Goal: Information Seeking & Learning: Learn about a topic

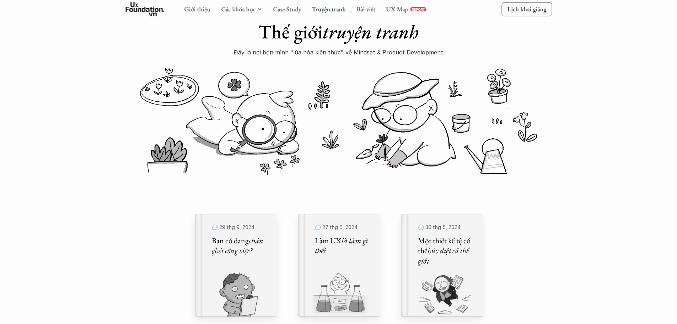
scroll to position [142, 0]
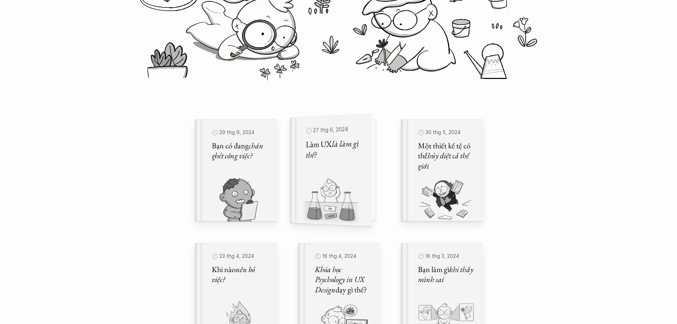
click at [364, 177] on div "🕙 27 thg 6, 2024 Làm UX là làm gì thế?" at bounding box center [334, 170] width 73 height 113
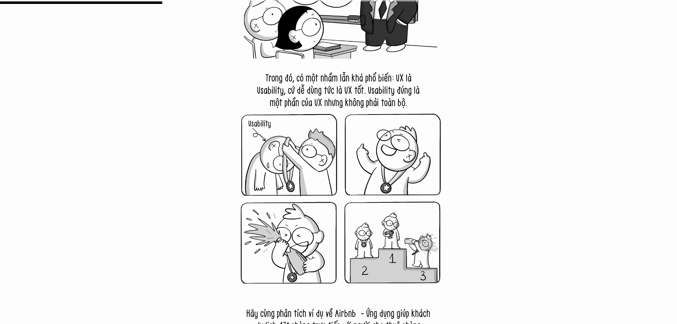
scroll to position [1885, 0]
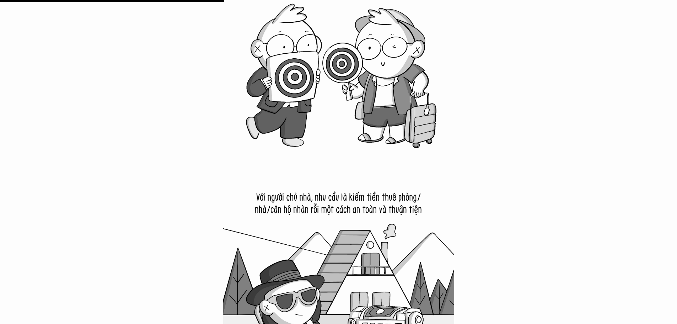
scroll to position [2738, 0]
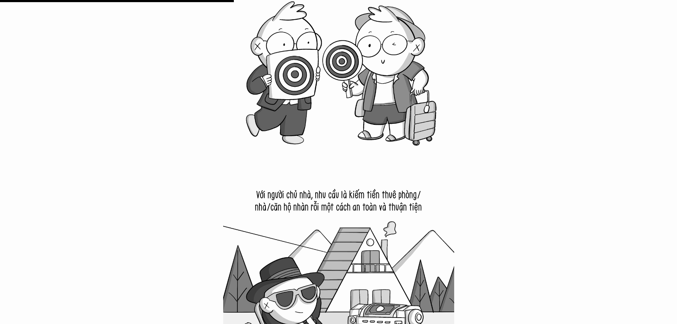
click at [303, 215] on img at bounding box center [338, 280] width 231 height 231
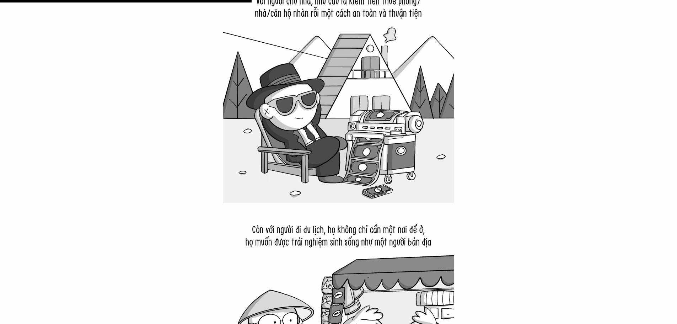
scroll to position [2916, 0]
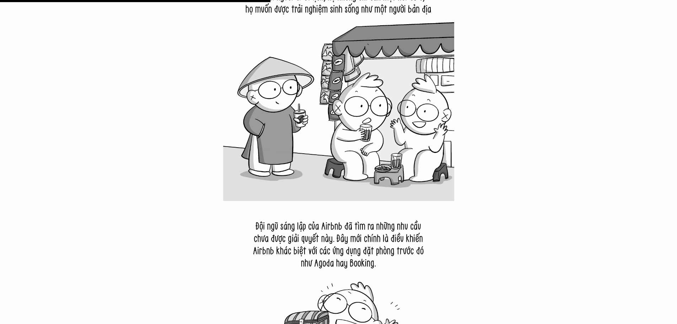
scroll to position [3200, 0]
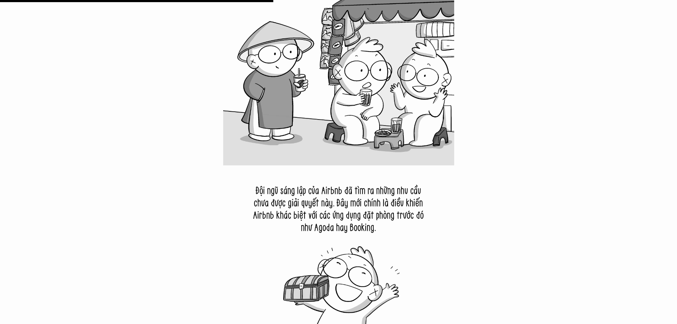
drag, startPoint x: 212, startPoint y: 203, endPoint x: 209, endPoint y: 212, distance: 10.0
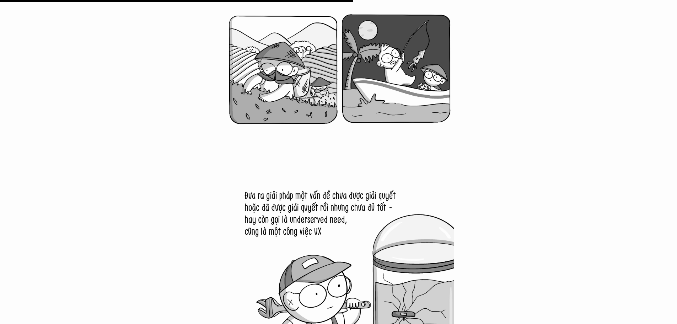
scroll to position [4125, 0]
drag, startPoint x: 191, startPoint y: 169, endPoint x: 199, endPoint y: 166, distance: 9.3
click at [191, 169] on div at bounding box center [338, 157] width 677 height 7876
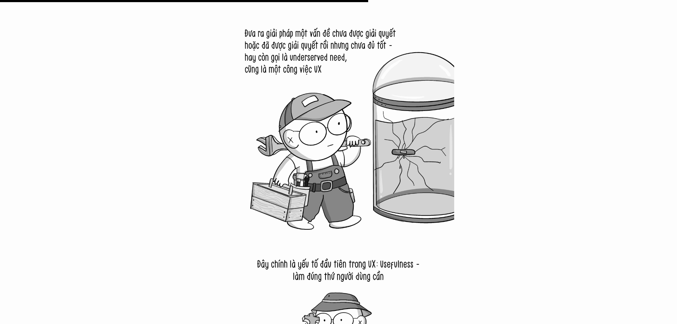
scroll to position [4302, 0]
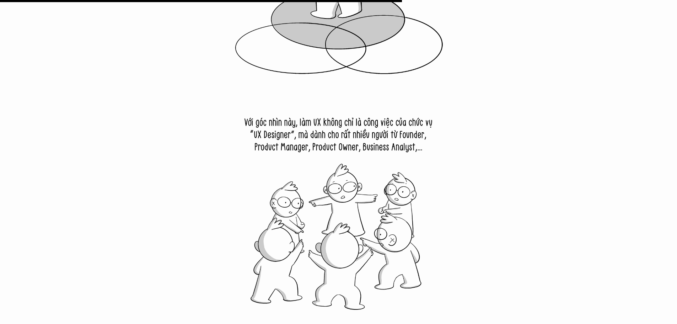
scroll to position [4693, 0]
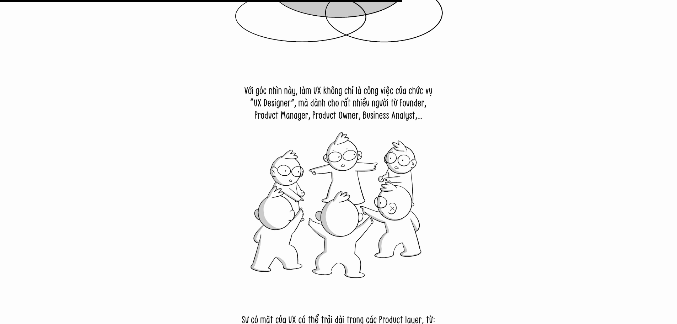
drag, startPoint x: 0, startPoint y: 146, endPoint x: 0, endPoint y: 57, distance: 89.6
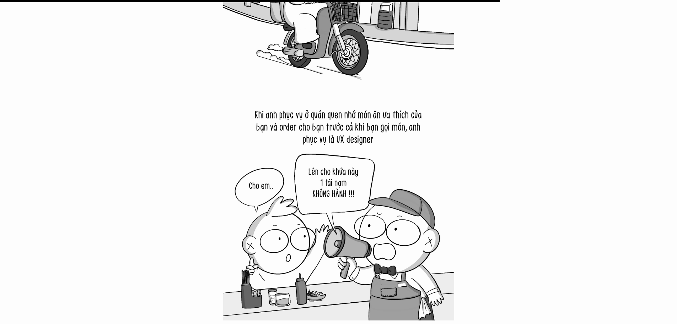
scroll to position [5831, 0]
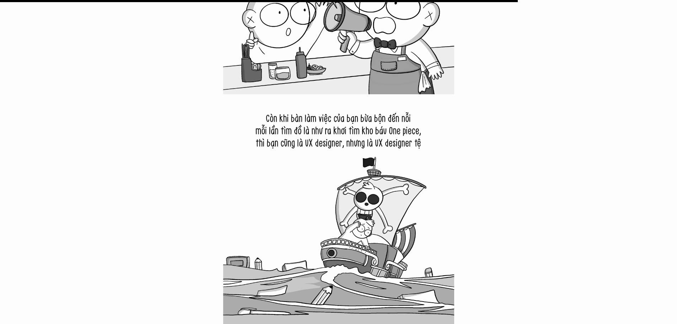
scroll to position [6009, 0]
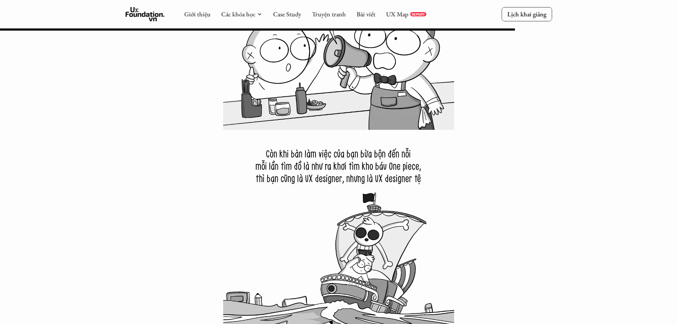
drag, startPoint x: 346, startPoint y: 164, endPoint x: 334, endPoint y: 169, distance: 13.2
click at [334, 169] on img at bounding box center [338, 245] width 231 height 231
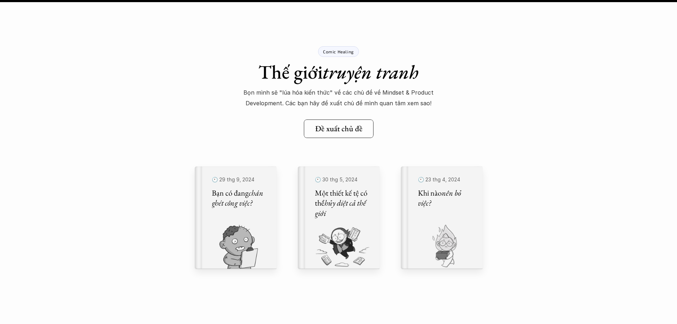
scroll to position [8249, 0]
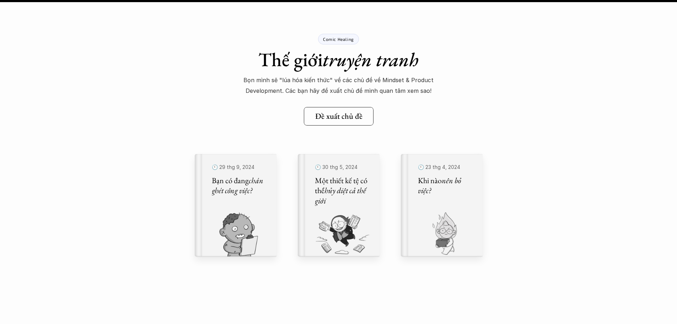
click at [335, 41] on p "Comic Healing" at bounding box center [338, 39] width 31 height 5
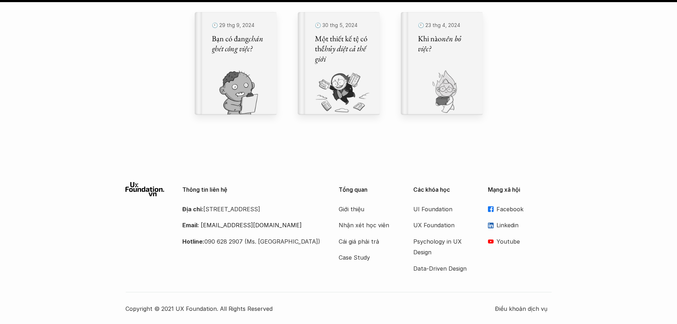
scroll to position [8392, 0]
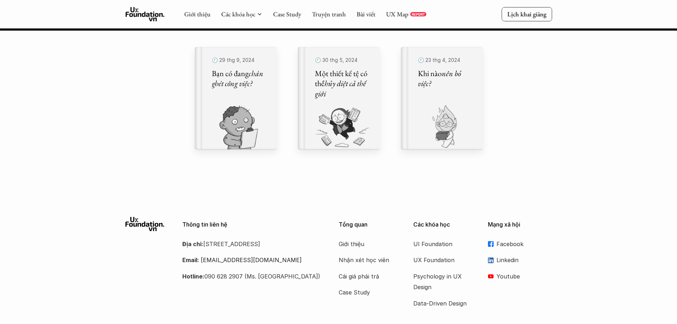
scroll to position [142, 0]
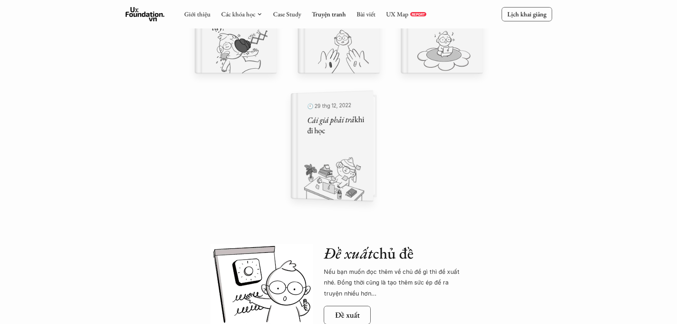
scroll to position [498, 0]
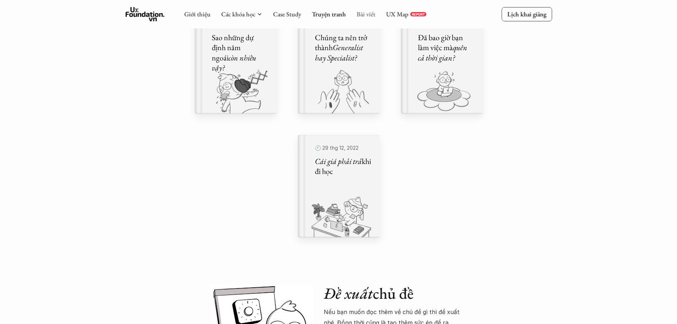
click at [357, 14] on link "Bài viết" at bounding box center [366, 14] width 19 height 8
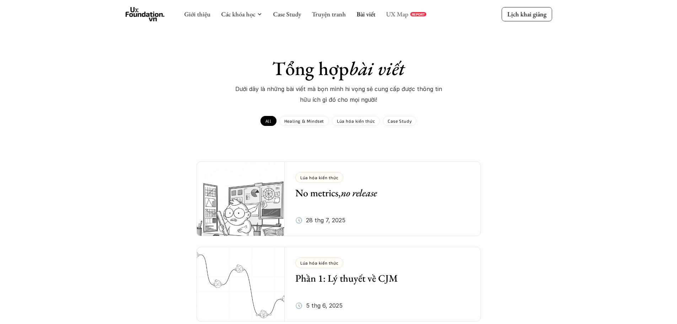
click at [400, 16] on link "UX Map" at bounding box center [397, 14] width 22 height 8
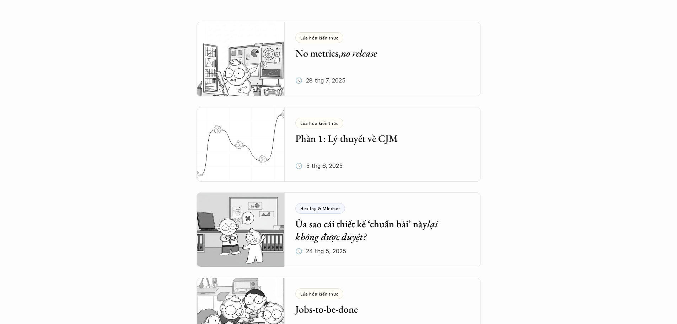
scroll to position [142, 0]
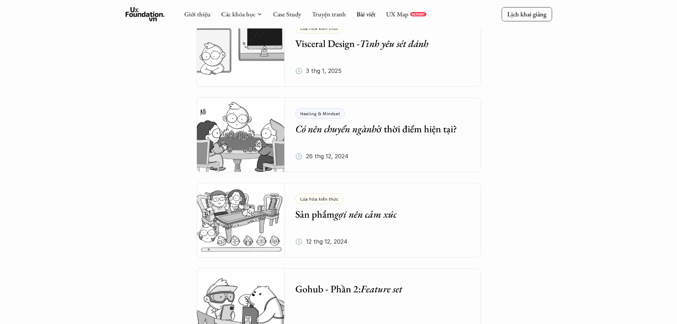
scroll to position [1067, 0]
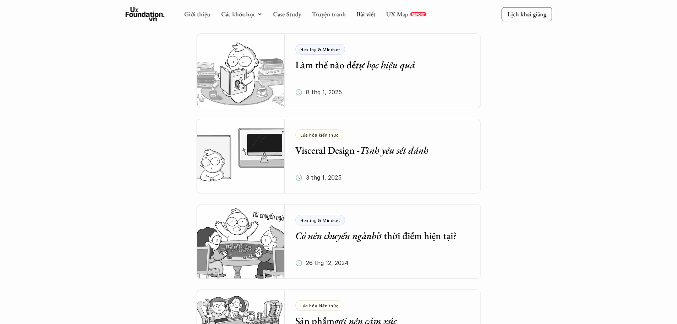
click at [278, 69] on img at bounding box center [241, 70] width 89 height 75
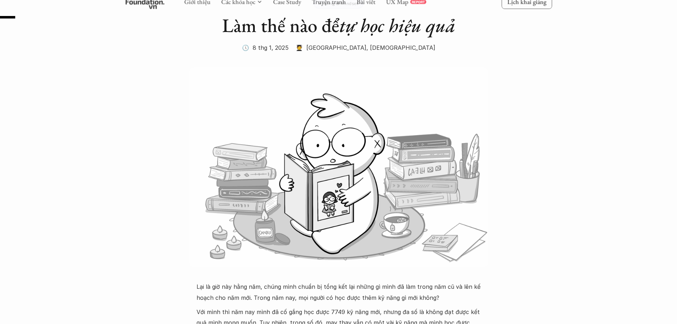
scroll to position [142, 0]
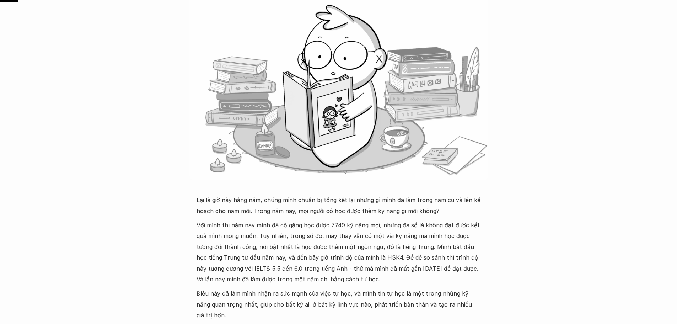
drag, startPoint x: 307, startPoint y: 165, endPoint x: 294, endPoint y: 205, distance: 42.3
click at [294, 205] on p "Lại là giờ này hằng năm, chúng mình chuẩn bị tổng kết lại những gì mình đã làm …" at bounding box center [339, 205] width 284 height 22
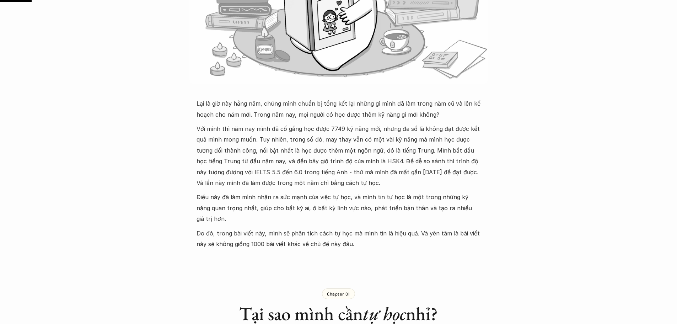
scroll to position [249, 0]
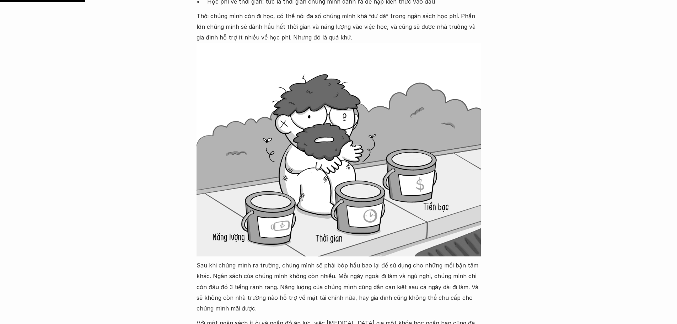
scroll to position [676, 0]
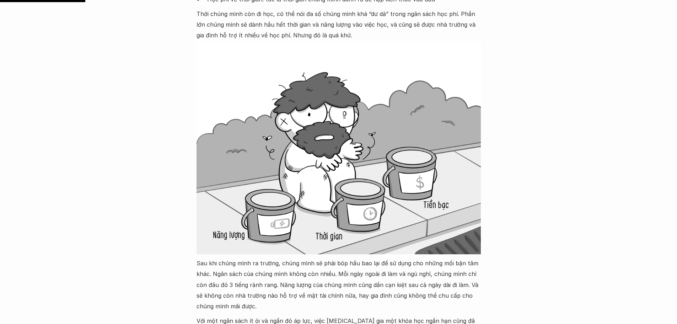
scroll to position [1067, 0]
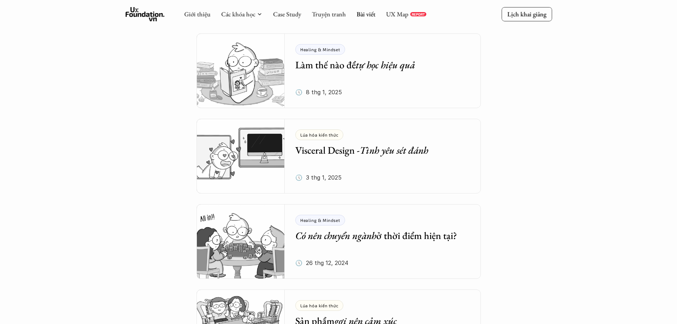
drag, startPoint x: 0, startPoint y: 62, endPoint x: 8, endPoint y: 39, distance: 23.4
click at [8, 39] on div "Tổng hợp bài viết Dưới dây là những bài viết mà bọn mình hi vọng sẽ cung cấp đư…" at bounding box center [338, 301] width 677 height 2736
click at [240, 162] on img at bounding box center [241, 156] width 89 height 75
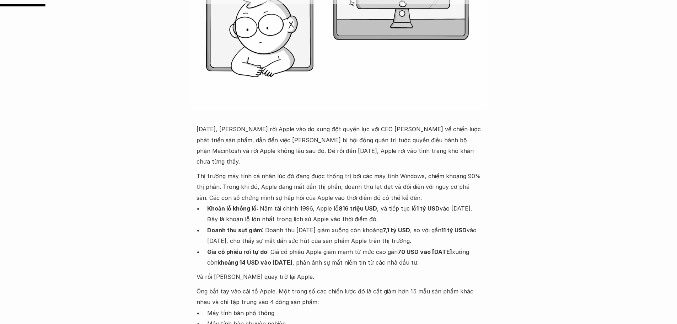
scroll to position [213, 0]
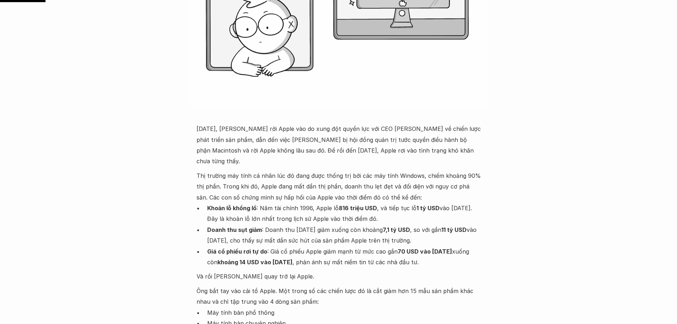
drag, startPoint x: 33, startPoint y: 81, endPoint x: 87, endPoint y: 97, distance: 56.5
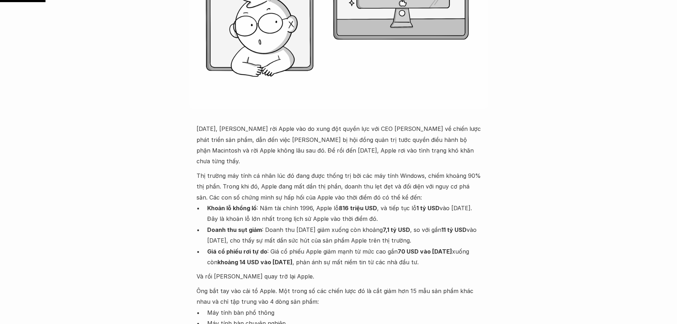
drag, startPoint x: 291, startPoint y: 125, endPoint x: 403, endPoint y: 128, distance: 112.4
click at [403, 128] on p "Năm 1985, Steve Jobs rời Apple vào do xung đột quyền lực với CEO John Sculley v…" at bounding box center [339, 144] width 284 height 43
click at [339, 130] on p "Năm 1985, Steve Jobs rời Apple vào do xung đột quyền lực với CEO John Sculley v…" at bounding box center [339, 144] width 284 height 43
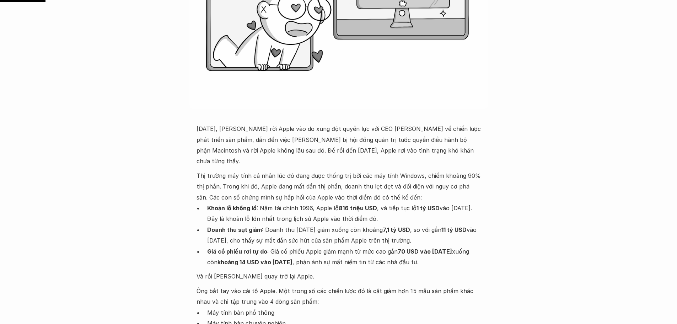
click at [293, 130] on p "Năm 1985, Steve Jobs rời Apple vào do xung đột quyền lực với CEO John Sculley v…" at bounding box center [339, 144] width 284 height 43
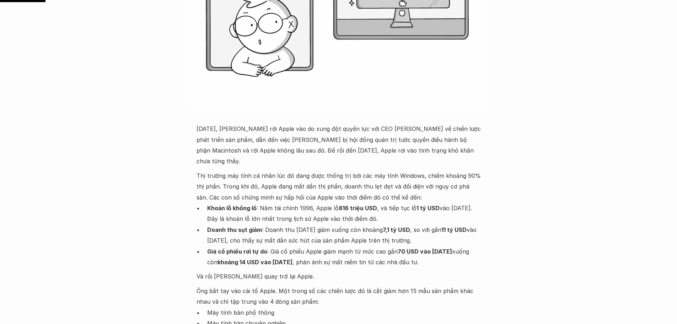
drag, startPoint x: 293, startPoint y: 127, endPoint x: 432, endPoint y: 132, distance: 138.7
click at [432, 132] on p "Năm 1985, Steve Jobs rời Apple vào do xung đột quyền lực với CEO John Sculley v…" at bounding box center [339, 144] width 284 height 43
click at [308, 142] on p "Năm 1985, Steve Jobs rời Apple vào do xung đột quyền lực với CEO John Sculley v…" at bounding box center [339, 144] width 284 height 43
click at [267, 134] on p "Năm 1985, Steve Jobs rời Apple vào do xung đột quyền lực với CEO John Sculley v…" at bounding box center [339, 144] width 284 height 43
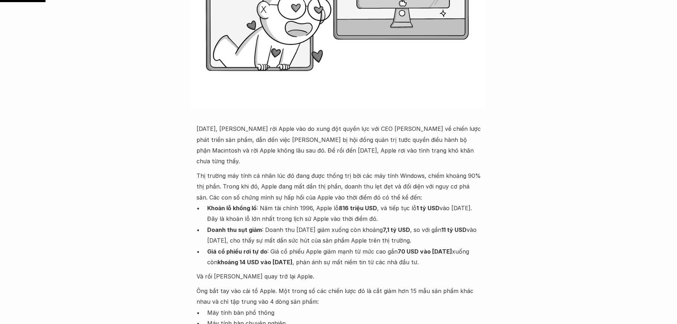
drag, startPoint x: 324, startPoint y: 140, endPoint x: 409, endPoint y: 142, distance: 85.0
click at [409, 142] on p "Năm 1985, Steve Jobs rời Apple vào do xung đột quyền lực với CEO John Sculley v…" at bounding box center [339, 144] width 284 height 43
click at [384, 146] on p "Năm 1985, Steve Jobs rời Apple vào do xung đột quyền lực với CEO John Sculley v…" at bounding box center [339, 144] width 284 height 43
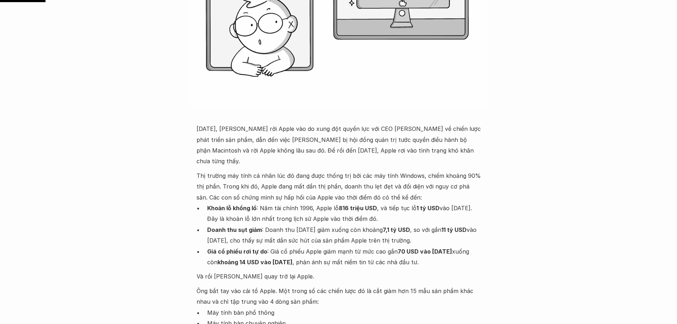
click at [245, 133] on p "Năm 1985, Steve Jobs rời Apple vào do xung đột quyền lực với CEO John Sculley v…" at bounding box center [339, 144] width 284 height 43
click at [246, 133] on p "Năm 1985, Steve Jobs rời Apple vào do xung đột quyền lực với CEO John Sculley v…" at bounding box center [339, 144] width 284 height 43
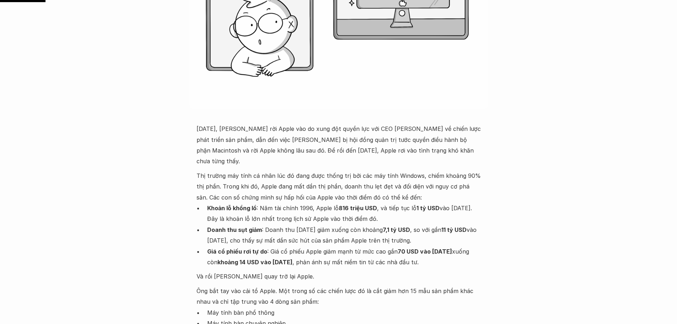
drag, startPoint x: 247, startPoint y: 116, endPoint x: 255, endPoint y: 118, distance: 8.9
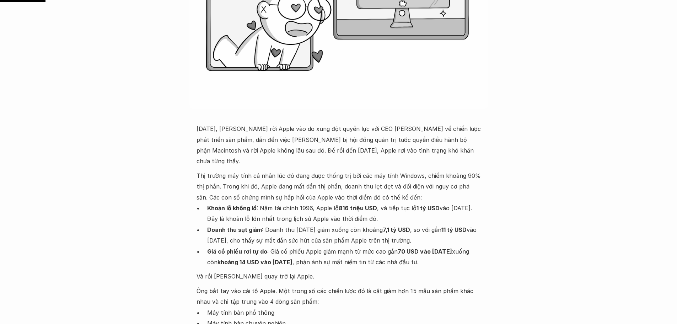
drag, startPoint x: 283, startPoint y: 163, endPoint x: 363, endPoint y: 171, distance: 80.4
click at [363, 171] on p "Thị trường máy tính cá nhân lúc đó đang được thống trị bởi các máy tính Windows…" at bounding box center [339, 186] width 284 height 32
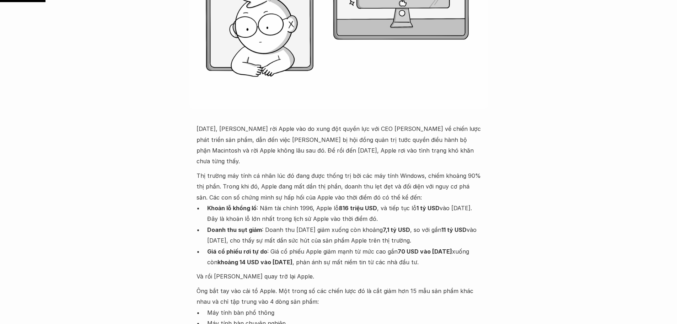
drag, startPoint x: 405, startPoint y: 171, endPoint x: 430, endPoint y: 170, distance: 24.6
click at [406, 171] on p "Thị trường máy tính cá nhân lúc đó đang được thống trị bởi các máy tính Windows…" at bounding box center [339, 186] width 284 height 32
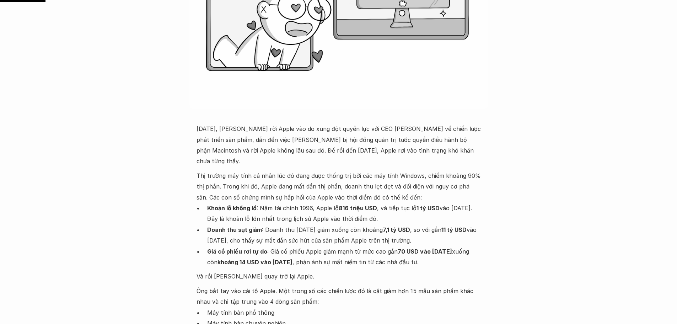
click at [281, 170] on p "Thị trường máy tính cá nhân lúc đó đang được thống trị bởi các máy tính Windows…" at bounding box center [339, 186] width 284 height 32
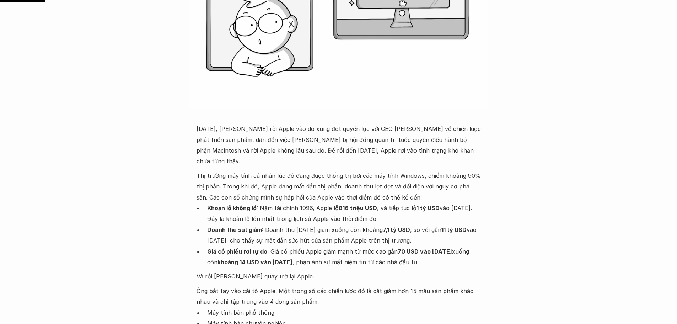
click at [419, 286] on p "Ông bắt tay vào cải tổ Apple. Một trong số các chiến lược đó là cắt giảm hơn 15…" at bounding box center [339, 297] width 284 height 22
click at [310, 181] on p "Thị trường máy tính cá nhân lúc đó đang được thống trị bởi các máy tính Windows…" at bounding box center [339, 186] width 284 height 32
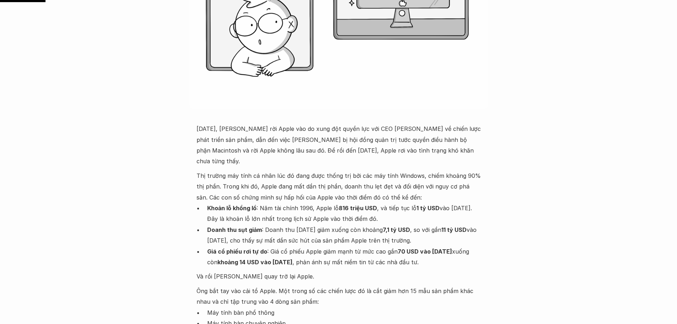
drag, startPoint x: 213, startPoint y: 266, endPoint x: 243, endPoint y: 267, distance: 29.9
click at [243, 271] on p "Và rồi Steve Jobs quay trở lại Apple." at bounding box center [339, 276] width 284 height 11
copy p "Steve Jobs"
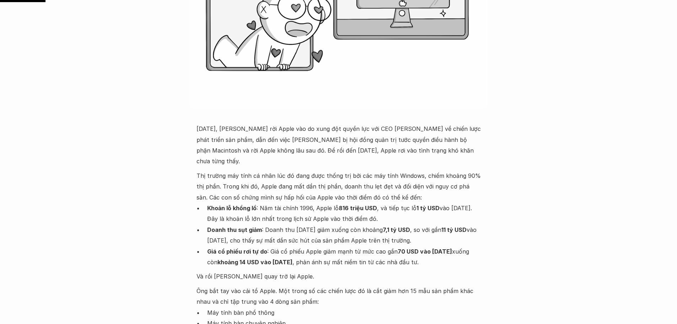
click at [240, 271] on p "Và rồi Steve Jobs quay trở lại Apple." at bounding box center [339, 276] width 284 height 11
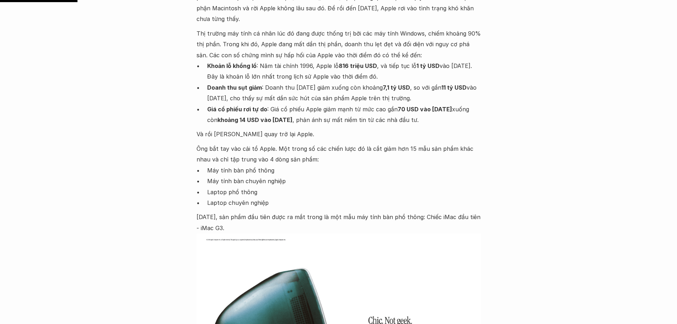
scroll to position [391, 0]
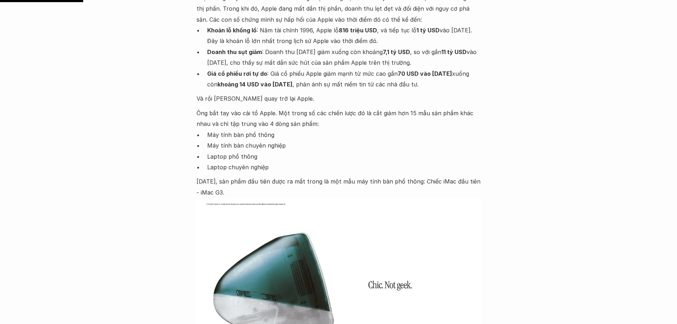
click at [409, 110] on p "Ông bắt tay vào cải tổ Apple. Một trong số các chiến lược đó là cắt giảm hơn 15…" at bounding box center [339, 119] width 284 height 22
drag, startPoint x: 0, startPoint y: 128, endPoint x: 64, endPoint y: 122, distance: 64.3
drag, startPoint x: 320, startPoint y: 82, endPoint x: 314, endPoint y: 81, distance: 6.6
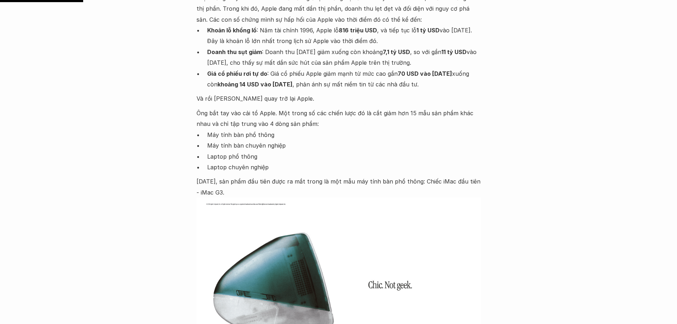
click at [301, 111] on p "Ông bắt tay vào cải tổ Apple. Một trong số các chiến lược đó là cắt giảm hơn 15…" at bounding box center [339, 119] width 284 height 22
click at [274, 129] on p "Máy tính bàn phổ thông" at bounding box center [344, 134] width 274 height 11
click at [278, 129] on p "Máy tính bàn phổ thông" at bounding box center [344, 134] width 274 height 11
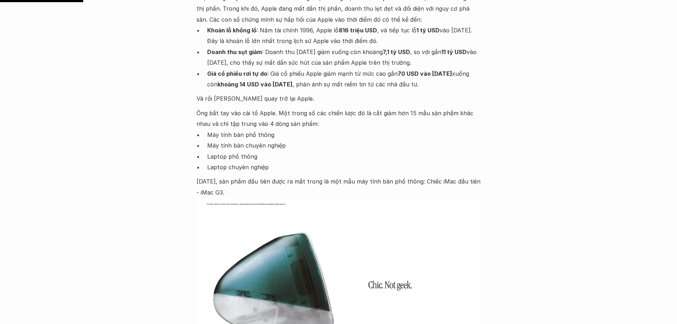
drag, startPoint x: 274, startPoint y: 135, endPoint x: 270, endPoint y: 124, distance: 11.4
click at [270, 129] on p "Máy tính bàn phổ thông" at bounding box center [344, 134] width 274 height 11
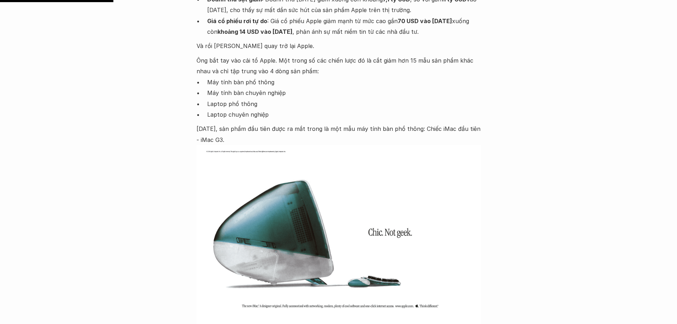
scroll to position [533, 0]
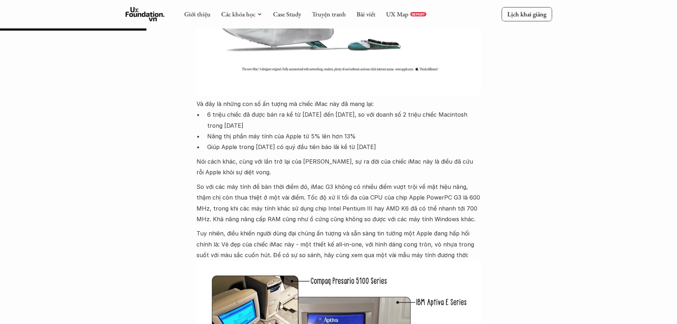
scroll to position [676, 0]
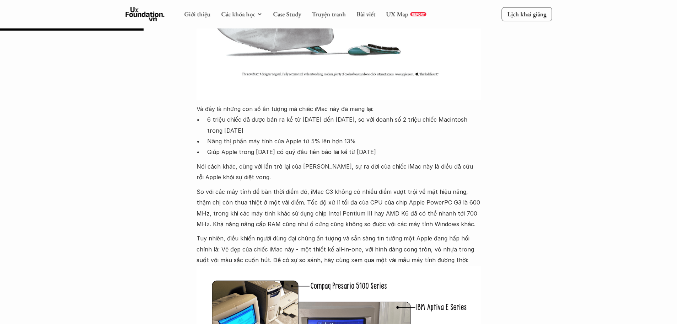
drag, startPoint x: 77, startPoint y: 117, endPoint x: 83, endPoint y: 118, distance: 6.0
drag, startPoint x: 0, startPoint y: 125, endPoint x: 38, endPoint y: 149, distance: 44.8
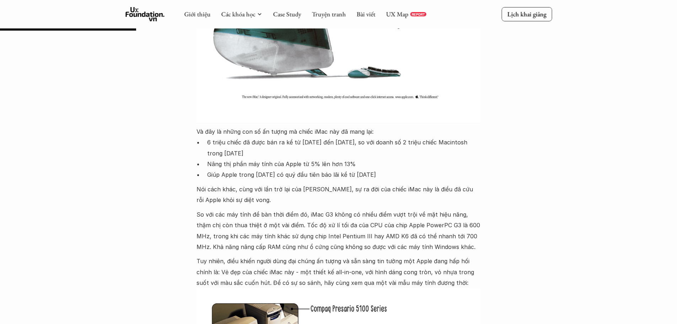
scroll to position [640, 0]
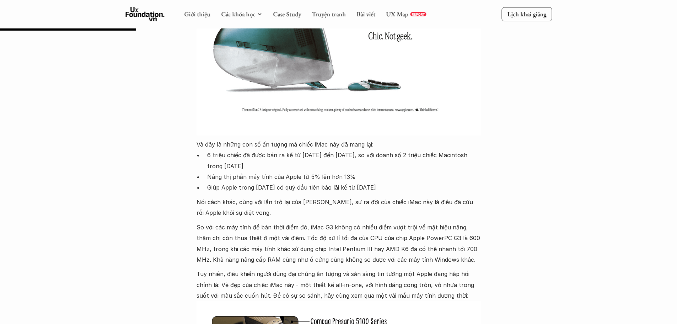
drag, startPoint x: 4, startPoint y: 75, endPoint x: 0, endPoint y: 80, distance: 6.3
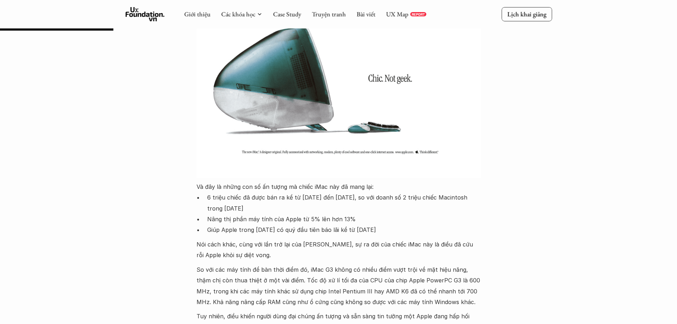
scroll to position [533, 0]
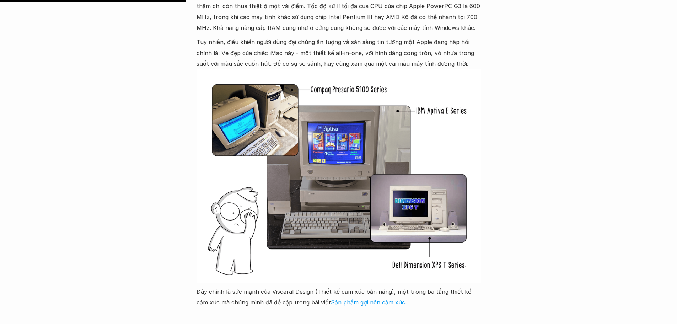
scroll to position [889, 0]
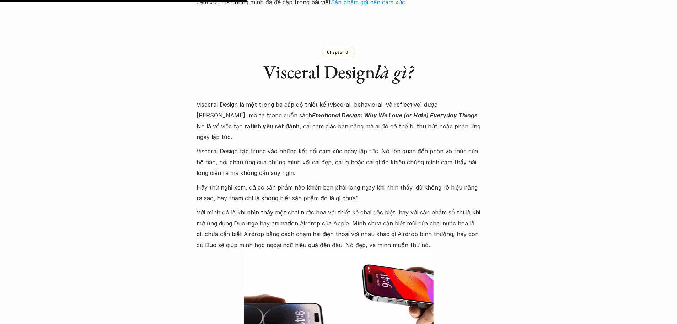
scroll to position [1173, 0]
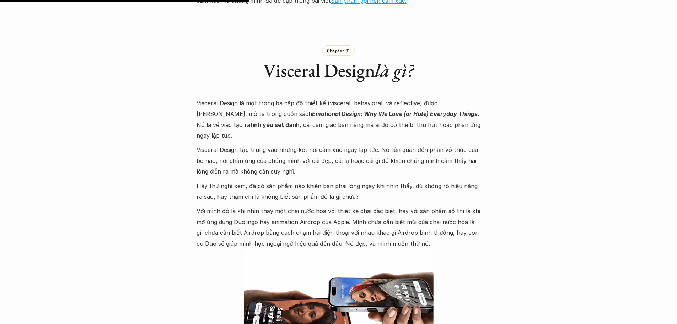
click at [344, 149] on p "Visceral Design tập trung vào những kết nối cảm xúc ngay lập tức. Nó liên quan …" at bounding box center [339, 160] width 284 height 32
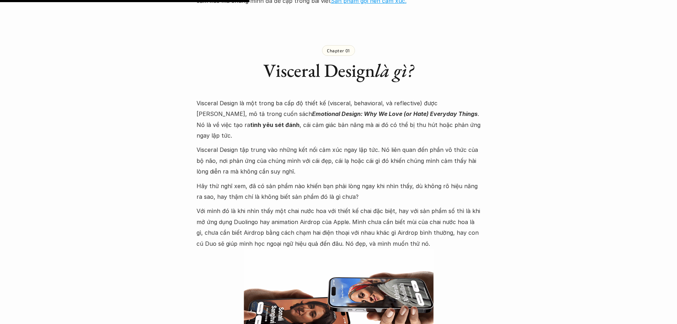
click at [344, 149] on p "Visceral Design tập trung vào những kết nối cảm xúc ngay lập tức. Nó liên quan …" at bounding box center [339, 160] width 284 height 32
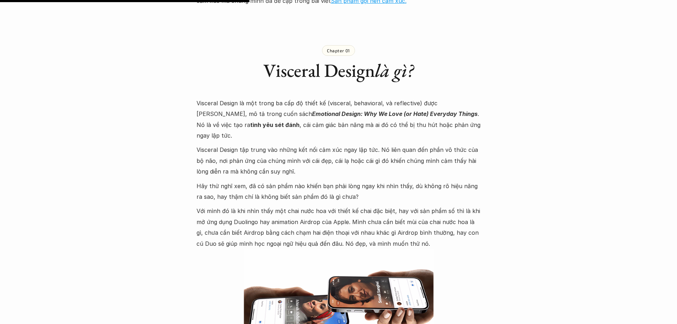
drag, startPoint x: 285, startPoint y: 188, endPoint x: 404, endPoint y: 186, distance: 119.1
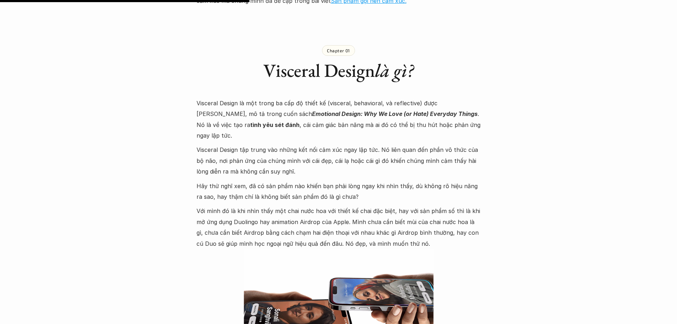
click at [402, 206] on p "Với mình đó là khi nhìn thấy một chai nước hoa với thiết kế chai đặc biệt, hay …" at bounding box center [339, 227] width 284 height 43
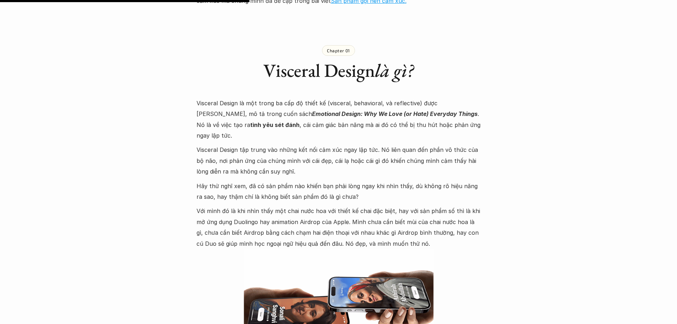
click at [414, 206] on p "Với mình đó là khi nhìn thấy một chai nước hoa với thiết kế chai đặc biệt, hay …" at bounding box center [339, 227] width 284 height 43
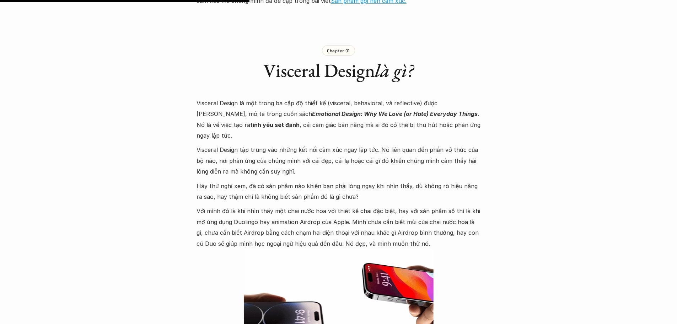
drag, startPoint x: 410, startPoint y: 189, endPoint x: 338, endPoint y: 201, distance: 72.4
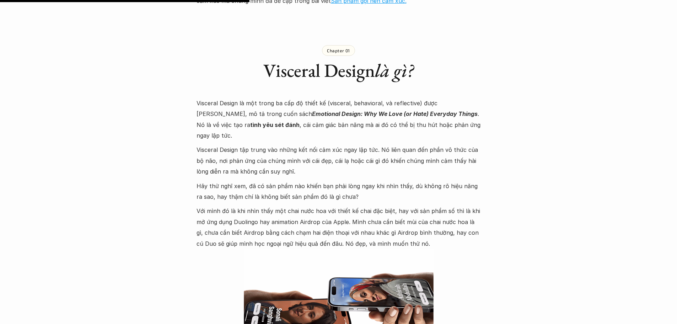
click at [421, 206] on p "Với mình đó là khi nhìn thấy một chai nước hoa với thiết kế chai đặc biệt, hay …" at bounding box center [339, 227] width 284 height 43
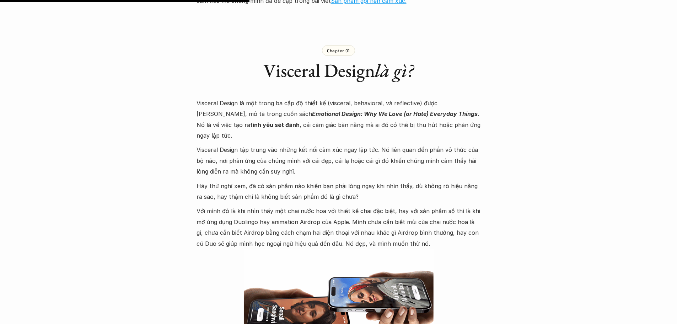
drag, startPoint x: 275, startPoint y: 199, endPoint x: 337, endPoint y: 201, distance: 62.2
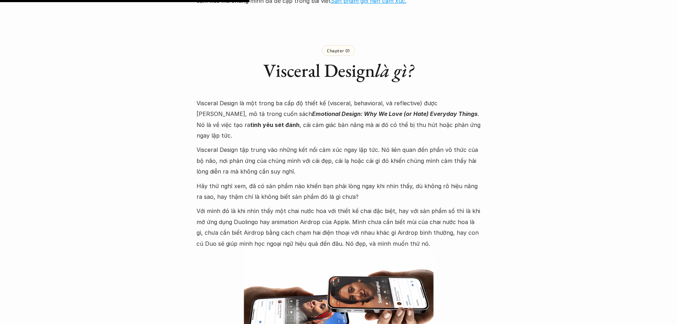
click at [337, 206] on p "Với mình đó là khi nhìn thấy một chai nước hoa với thiết kế chai đặc biệt, hay …" at bounding box center [339, 227] width 284 height 43
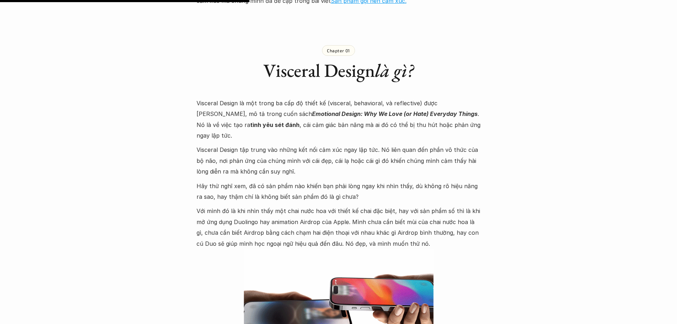
drag, startPoint x: 354, startPoint y: 201, endPoint x: 400, endPoint y: 203, distance: 46.3
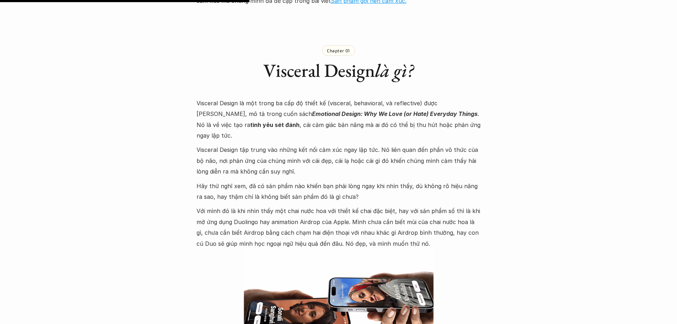
click at [400, 206] on p "Với mình đó là khi nhìn thấy một chai nước hoa với thiết kế chai đặc biệt, hay …" at bounding box center [339, 227] width 284 height 43
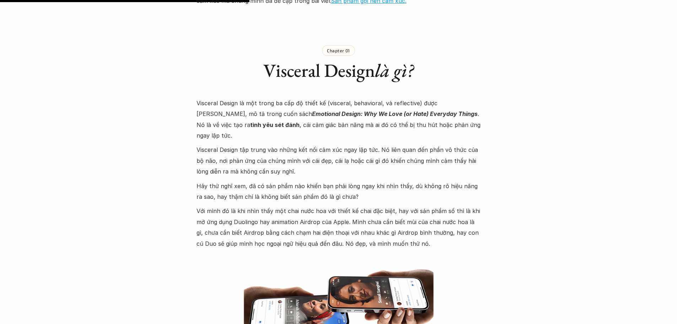
click at [291, 249] on img at bounding box center [339, 302] width 284 height 107
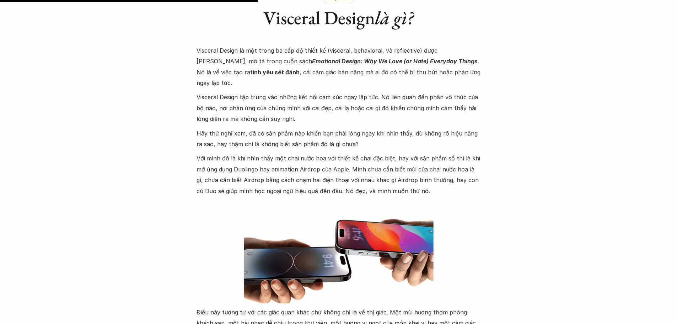
scroll to position [1244, 0]
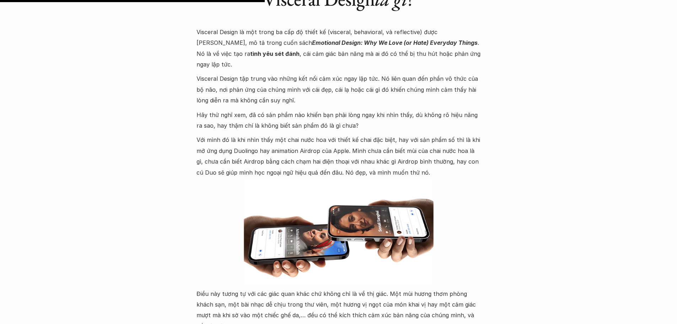
click at [474, 134] on p "Với mình đó là khi nhìn thấy một chai nước hoa với thiết kế chai đặc biệt, hay …" at bounding box center [339, 155] width 284 height 43
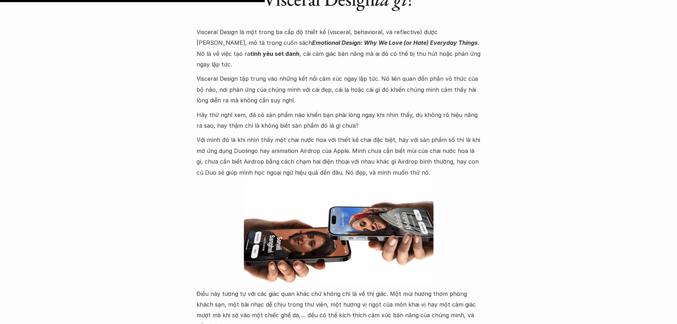
click at [472, 134] on p "Với mình đó là khi nhìn thấy một chai nước hoa với thiết kế chai đặc biệt, hay …" at bounding box center [339, 155] width 284 height 43
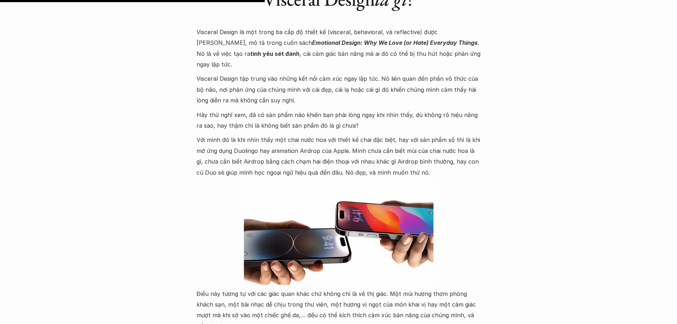
drag, startPoint x: 0, startPoint y: 102, endPoint x: 0, endPoint y: 65, distance: 37.0
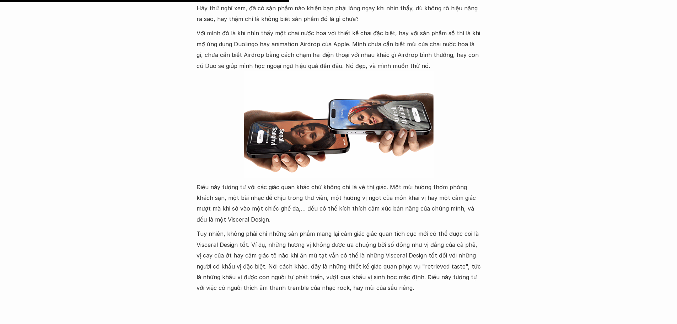
scroll to position [1387, 0]
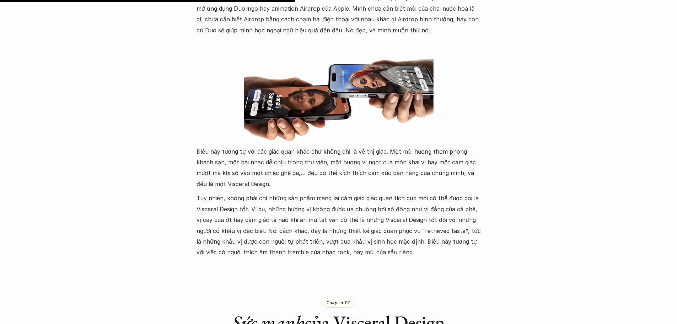
drag, startPoint x: 252, startPoint y: 253, endPoint x: 225, endPoint y: 253, distance: 26.7
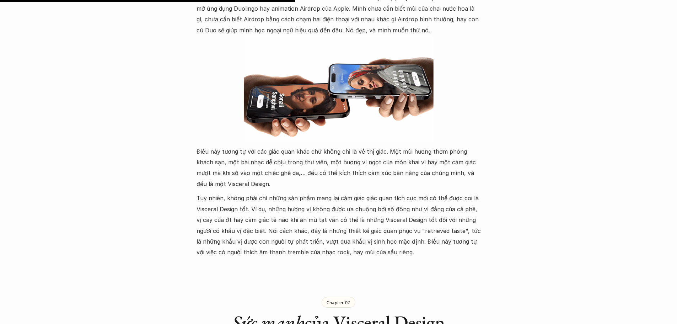
click at [217, 272] on div "Chapter 02 Sức mạnh của Visceral Design" at bounding box center [339, 309] width 284 height 74
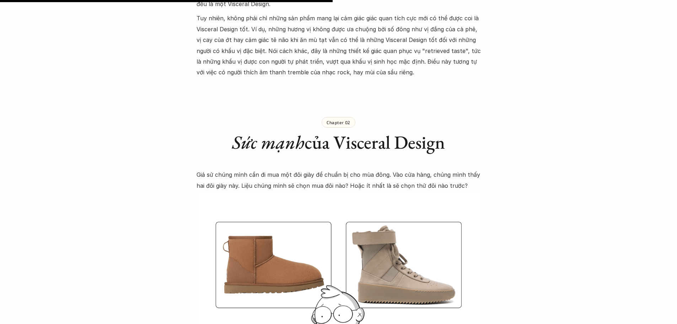
scroll to position [1636, 0]
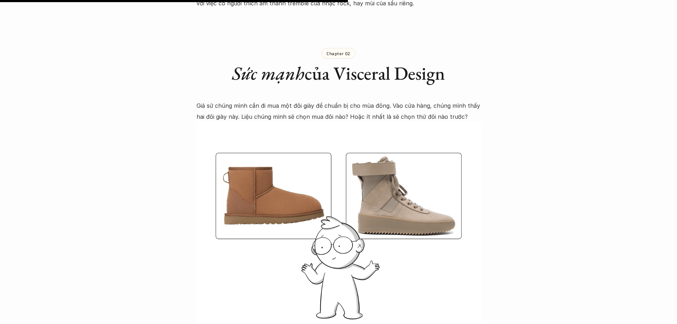
click at [294, 234] on img at bounding box center [339, 228] width 284 height 213
click at [292, 230] on img at bounding box center [339, 228] width 284 height 213
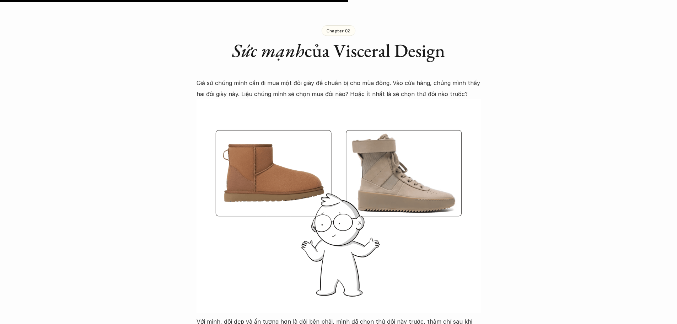
scroll to position [1671, 0]
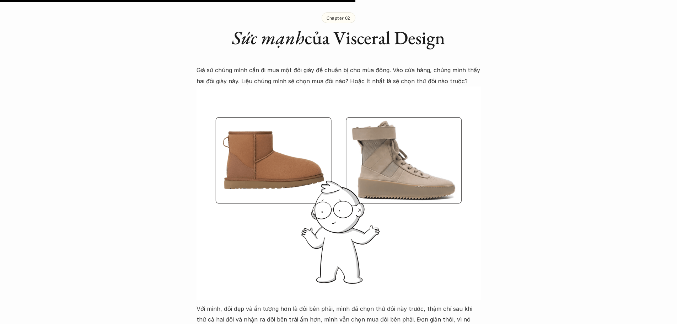
click at [292, 229] on img at bounding box center [339, 192] width 284 height 213
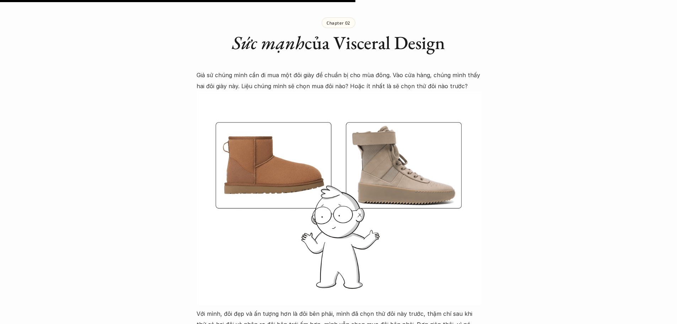
scroll to position [1636, 0]
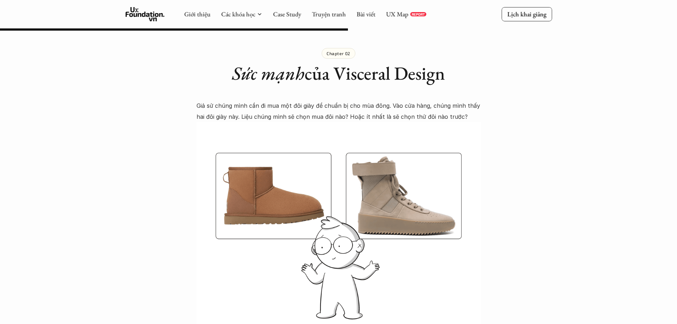
click at [126, 226] on div "Lúa hóa kiến thức Visceral Design - Tình yêu sét đánh 🕔 3 thg 1, 2025 🧑‍🎓 Đàm K…" at bounding box center [338, 152] width 677 height 3505
click at [112, 230] on div "Lúa hóa kiến thức Visceral Design - Tình yêu sét đánh 🕔 3 thg 1, 2025 🧑‍🎓 Đàm K…" at bounding box center [338, 152] width 677 height 3505
drag, startPoint x: 0, startPoint y: 205, endPoint x: 20, endPoint y: 236, distance: 37.0
click at [20, 236] on div "Lúa hóa kiến thức Visceral Design - Tình yêu sét đánh 🕔 3 thg 1, 2025 🧑‍🎓 Đàm K…" at bounding box center [338, 152] width 677 height 3505
click at [0, 211] on div "Lúa hóa kiến thức Visceral Design - Tình yêu sét đánh 🕔 3 thg 1, 2025 🧑‍🎓 Đàm K…" at bounding box center [338, 152] width 677 height 3505
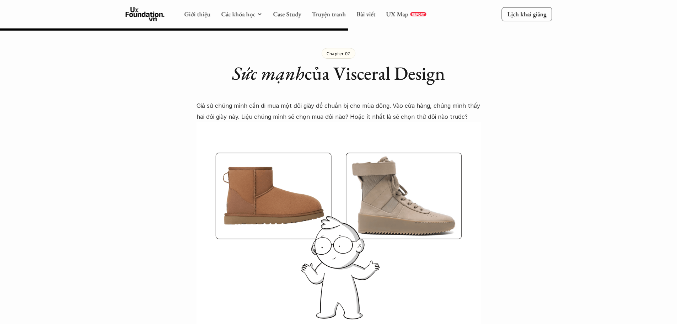
click at [0, 211] on div "Lúa hóa kiến thức Visceral Design - Tình yêu sét đánh 🕔 3 thg 1, 2025 🧑‍🎓 Đàm K…" at bounding box center [338, 152] width 677 height 3505
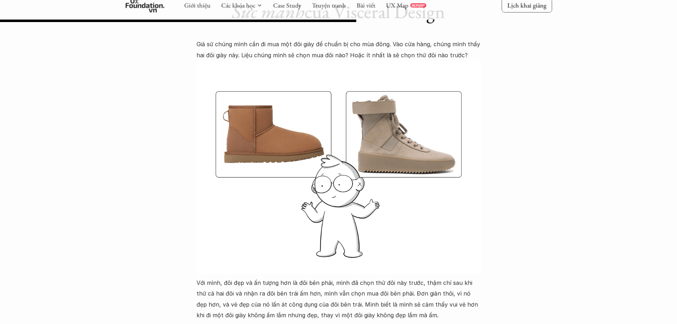
scroll to position [1707, 0]
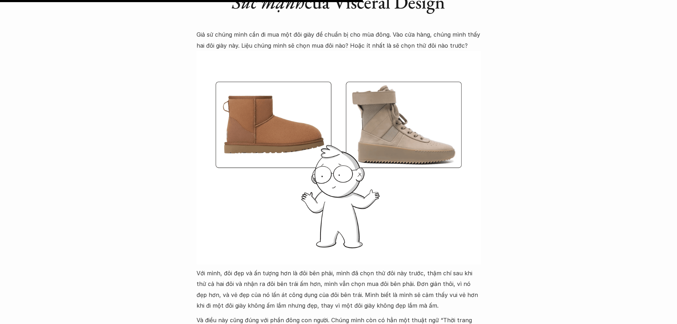
drag, startPoint x: 26, startPoint y: 215, endPoint x: 28, endPoint y: 226, distance: 11.0
click at [28, 226] on div "Lúa hóa kiến thức Visceral Design - Tình yêu sét đánh 🕔 3 thg 1, 2025 🧑‍🎓 Đàm K…" at bounding box center [338, 81] width 677 height 3505
click at [68, 219] on div "Lúa hóa kiến thức Visceral Design - Tình yêu sét đánh 🕔 3 thg 1, 2025 🧑‍🎓 Đàm K…" at bounding box center [338, 81] width 677 height 3505
click at [0, 206] on div "Lúa hóa kiến thức Visceral Design - Tình yêu sét đánh 🕔 3 thg 1, 2025 🧑‍🎓 Đàm K…" at bounding box center [338, 81] width 677 height 3505
drag, startPoint x: 0, startPoint y: 221, endPoint x: 0, endPoint y: 226, distance: 5.0
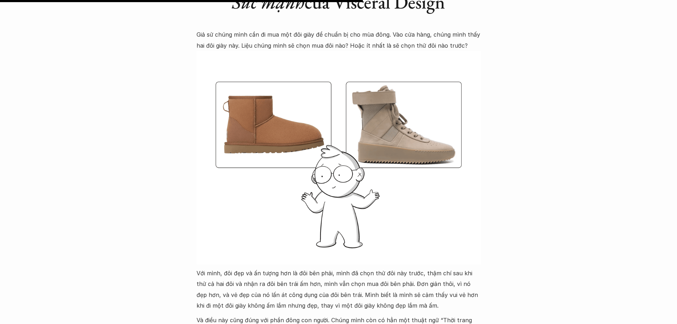
drag, startPoint x: 0, startPoint y: 226, endPoint x: 0, endPoint y: 233, distance: 7.1
click at [0, 233] on div "Lúa hóa kiến thức Visceral Design - Tình yêu sét đánh 🕔 3 thg 1, 2025 🧑‍🎓 Đàm K…" at bounding box center [338, 81] width 677 height 3505
click at [325, 232] on img at bounding box center [339, 157] width 284 height 213
click at [0, 235] on div "Lúa hóa kiến thức Visceral Design - Tình yêu sét đánh 🕔 3 thg 1, 2025 🧑‍🎓 Đàm K…" at bounding box center [338, 81] width 677 height 3505
click at [103, 11] on div "Lúa hóa kiến thức Visceral Design - Tình yêu sét đánh 🕔 3 thg 1, 2025 🧑‍🎓 Đàm K…" at bounding box center [338, 81] width 677 height 3505
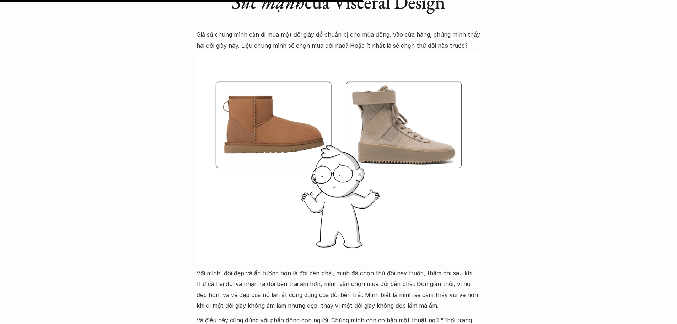
click at [105, 12] on div "Lúa hóa kiến thức Visceral Design - Tình yêu sét đánh 🕔 3 thg 1, 2025 🧑‍🎓 Đàm K…" at bounding box center [338, 81] width 677 height 3505
click at [140, 166] on div "Lúa hóa kiến thức Visceral Design - Tình yêu sét đánh 🕔 3 thg 1, 2025 🧑‍🎓 Đàm K…" at bounding box center [338, 81] width 677 height 3505
drag, startPoint x: 0, startPoint y: 172, endPoint x: 0, endPoint y: 178, distance: 5.7
click at [0, 178] on div "Lúa hóa kiến thức Visceral Design - Tình yêu sét đánh 🕔 3 thg 1, 2025 🧑‍🎓 Đàm K…" at bounding box center [338, 81] width 677 height 3505
drag, startPoint x: 79, startPoint y: 176, endPoint x: 96, endPoint y: 179, distance: 17.7
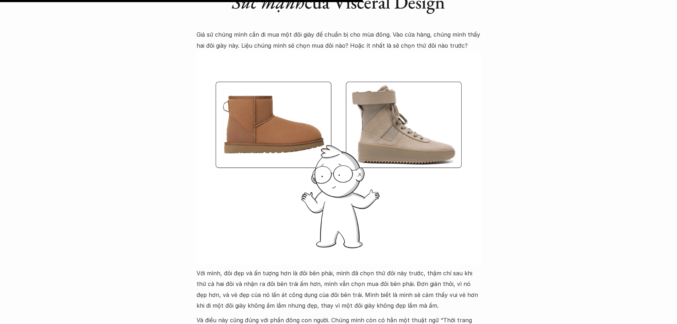
click at [79, 176] on div "Lúa hóa kiến thức Visceral Design - Tình yêu sét đánh 🕔 3 thg 1, 2025 🧑‍🎓 Đàm K…" at bounding box center [338, 81] width 677 height 3505
drag, startPoint x: 116, startPoint y: 175, endPoint x: 72, endPoint y: 161, distance: 45.9
click at [108, 172] on div "Lúa hóa kiến thức Visceral Design - Tình yêu sét đánh 🕔 3 thg 1, 2025 🧑‍🎓 Đàm K…" at bounding box center [338, 81] width 677 height 3505
drag, startPoint x: 166, startPoint y: 188, endPoint x: 176, endPoint y: 192, distance: 10.7
click at [169, 190] on div "Lúa hóa kiến thức Visceral Design - Tình yêu sét đánh 🕔 3 thg 1, 2025 🧑‍🎓 Đàm K…" at bounding box center [338, 81] width 677 height 3505
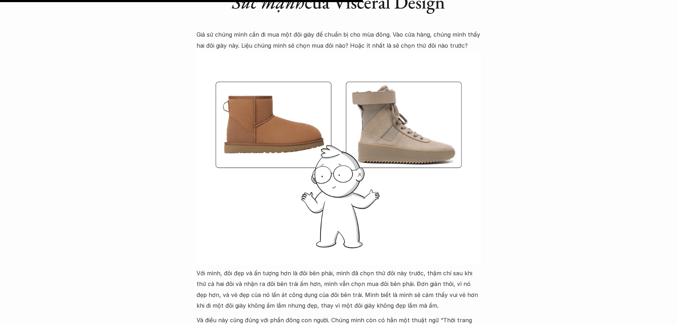
click at [179, 185] on div "Lúa hóa kiến thức Visceral Design - Tình yêu sét đánh 🕔 3 thg 1, 2025 🧑‍🎓 Đàm K…" at bounding box center [338, 81] width 677 height 3505
click at [0, 173] on div "Lúa hóa kiến thức Visceral Design - Tình yêu sét đánh 🕔 3 thg 1, 2025 🧑‍🎓 Đàm K…" at bounding box center [338, 81] width 677 height 3505
click at [25, 191] on div "Lúa hóa kiến thức Visceral Design - Tình yêu sét đánh 🕔 3 thg 1, 2025 🧑‍🎓 Đàm K…" at bounding box center [338, 81] width 677 height 3505
click at [0, 156] on div "Lúa hóa kiến thức Visceral Design - Tình yêu sét đánh 🕔 3 thg 1, 2025 🧑‍🎓 Đàm K…" at bounding box center [338, 81] width 677 height 3505
click at [380, 192] on img at bounding box center [339, 157] width 284 height 213
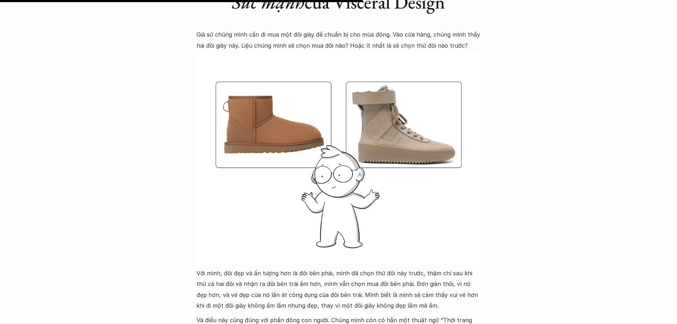
click at [391, 187] on img at bounding box center [339, 157] width 284 height 213
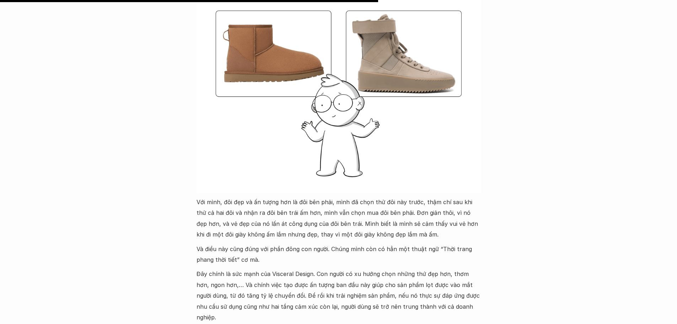
scroll to position [1813, 0]
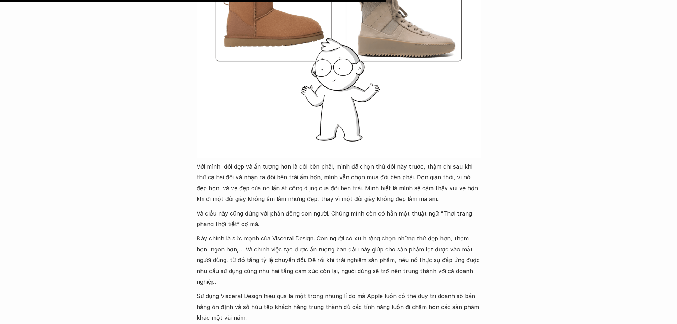
click at [289, 208] on p "Và điều này cũng đúng với phần đông con người. Chúng mình còn có hẳn một thuật …" at bounding box center [339, 219] width 284 height 22
click at [266, 208] on p "Và điều này cũng đúng với phần đông con người. Chúng mình còn có hẳn một thuật …" at bounding box center [339, 219] width 284 height 22
drag, startPoint x: 0, startPoint y: 175, endPoint x: 0, endPoint y: 205, distance: 29.9
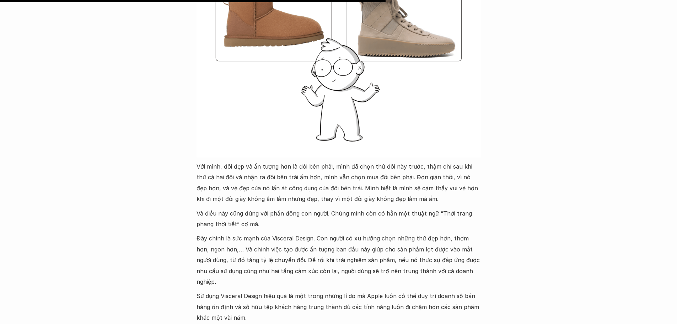
drag, startPoint x: 318, startPoint y: 239, endPoint x: 407, endPoint y: 239, distance: 89.2
click at [400, 239] on p "Đây chính là sức mạnh của Visceral Design. Con người có xu hướng chọn những thứ…" at bounding box center [339, 260] width 284 height 54
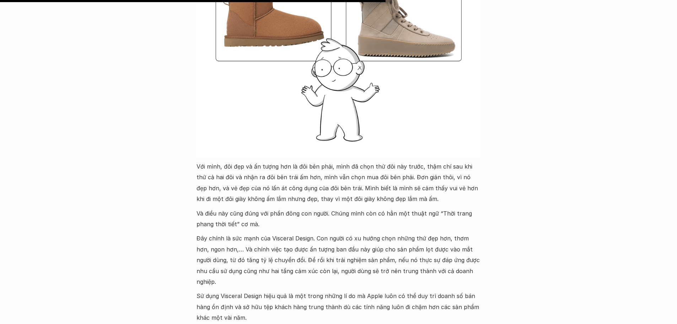
drag, startPoint x: 407, startPoint y: 239, endPoint x: 434, endPoint y: 240, distance: 26.7
click at [434, 240] on p "Đây chính là sức mạnh của Visceral Design. Con người có xu hướng chọn những thứ…" at bounding box center [339, 260] width 284 height 54
drag, startPoint x: 354, startPoint y: 246, endPoint x: 393, endPoint y: 248, distance: 39.5
click at [393, 248] on p "Đây chính là sức mạnh của Visceral Design. Con người có xu hướng chọn những thứ…" at bounding box center [339, 260] width 284 height 54
drag, startPoint x: 338, startPoint y: 250, endPoint x: 454, endPoint y: 251, distance: 115.9
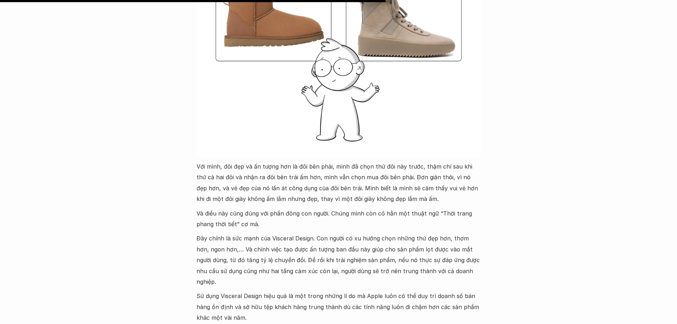
click at [454, 251] on p "Đây chính là sức mạnh của Visceral Design. Con người có xu hướng chọn những thứ…" at bounding box center [339, 260] width 284 height 54
click at [411, 244] on p "Đây chính là sức mạnh của Visceral Design. Con người có xu hướng chọn những thứ…" at bounding box center [339, 260] width 284 height 54
drag, startPoint x: 0, startPoint y: 208, endPoint x: 0, endPoint y: 220, distance: 12.4
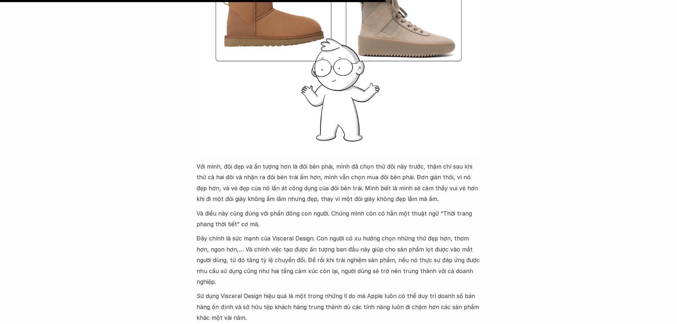
drag, startPoint x: 6, startPoint y: 233, endPoint x: 27, endPoint y: 256, distance: 30.7
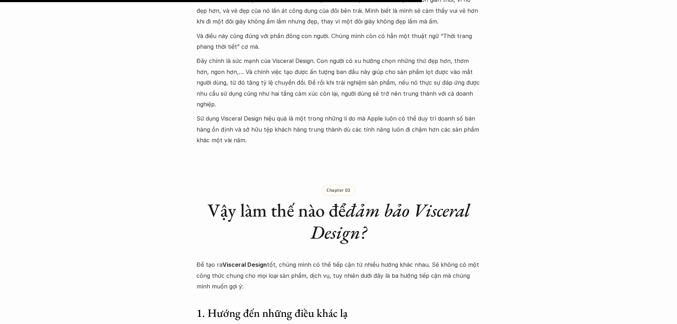
scroll to position [1991, 0]
drag, startPoint x: 300, startPoint y: 260, endPoint x: 290, endPoint y: 257, distance: 10.4
click at [288, 259] on p "Để tạo ra Visceral Design tốt, chúng mình có thể tiếp cận từ nhiều hướng khác n…" at bounding box center [339, 275] width 284 height 32
click at [247, 259] on p "Để tạo ra Visceral Design tốt, chúng mình có thể tiếp cận từ nhiều hướng khác n…" at bounding box center [339, 275] width 284 height 32
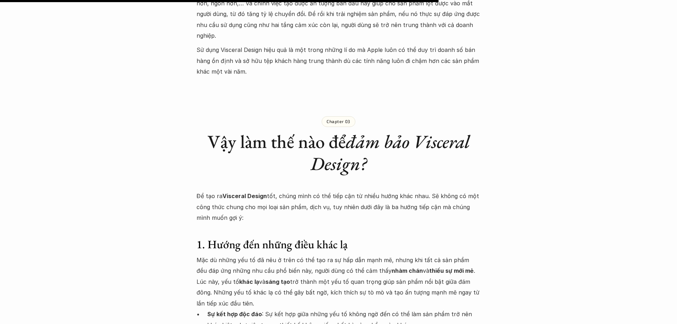
scroll to position [2062, 0]
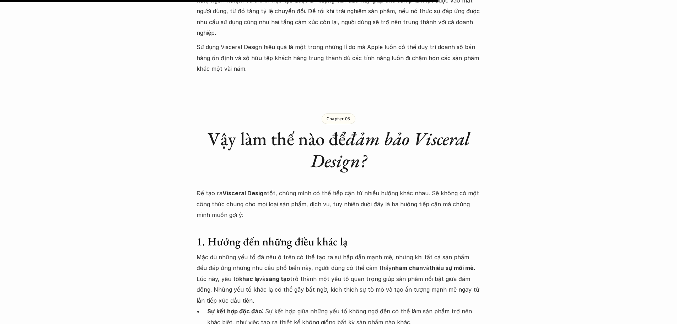
click at [284, 262] on p "Mặc dù những yếu tố đã nêu ở trên có thể tạo ra sự hấp dẫn mạnh mẽ, nhưng khi t…" at bounding box center [339, 279] width 284 height 54
click at [287, 265] on p "Mặc dù những yếu tố đã nêu ở trên có thể tạo ra sự hấp dẫn mạnh mẽ, nhưng khi t…" at bounding box center [339, 279] width 284 height 54
click at [277, 265] on p "Mặc dù những yếu tố đã nêu ở trên có thể tạo ra sự hấp dẫn mạnh mẽ, nhưng khi t…" at bounding box center [339, 279] width 284 height 54
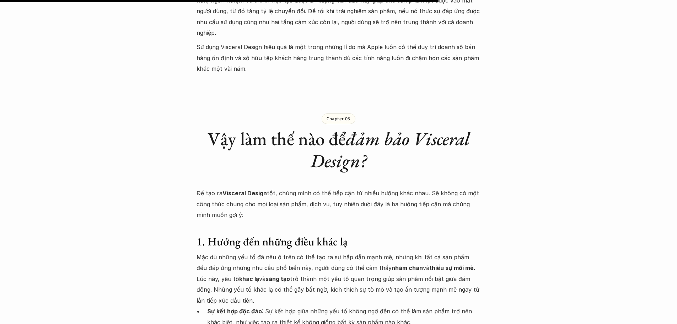
drag, startPoint x: 0, startPoint y: 290, endPoint x: 6, endPoint y: 292, distance: 6.1
drag, startPoint x: 100, startPoint y: 239, endPoint x: 0, endPoint y: 293, distance: 114.1
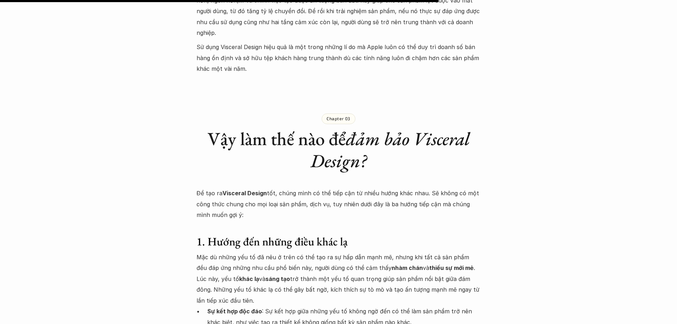
drag, startPoint x: 380, startPoint y: 299, endPoint x: 337, endPoint y: 272, distance: 50.8
click at [337, 272] on p "Mặc dù những yếu tố đã nêu ở trên có thể tạo ra sự hấp dẫn mạnh mẽ, nhưng khi t…" at bounding box center [339, 279] width 284 height 54
drag, startPoint x: 2, startPoint y: 65, endPoint x: 36, endPoint y: 76, distance: 35.5
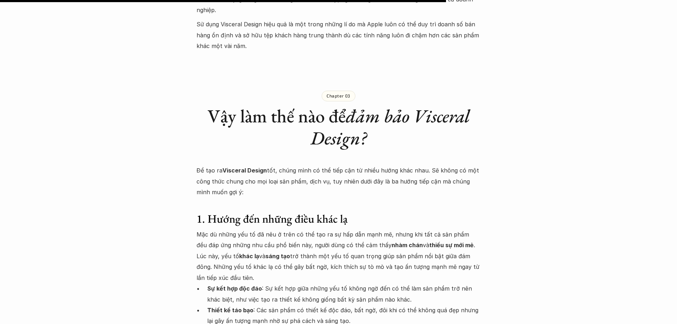
scroll to position [2098, 0]
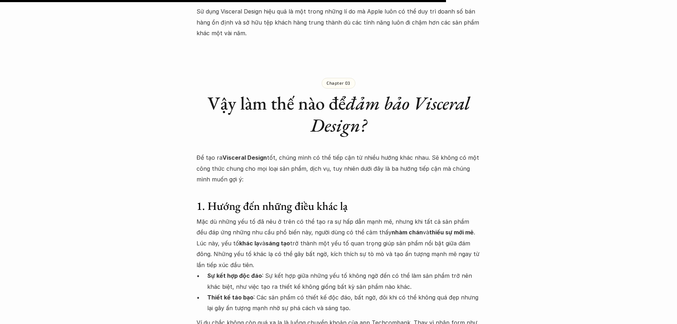
click at [316, 270] on p "Sự kết hợp độc đáo : Sự kết hợp giữa những yếu tố không ngờ đến có thể làm sản …" at bounding box center [344, 281] width 274 height 22
drag, startPoint x: 2, startPoint y: 169, endPoint x: 58, endPoint y: 186, distance: 58.4
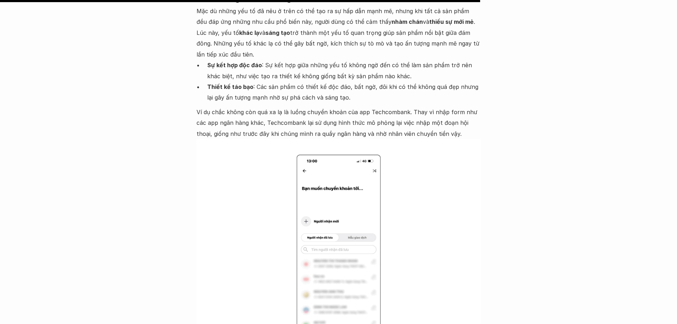
scroll to position [2311, 0]
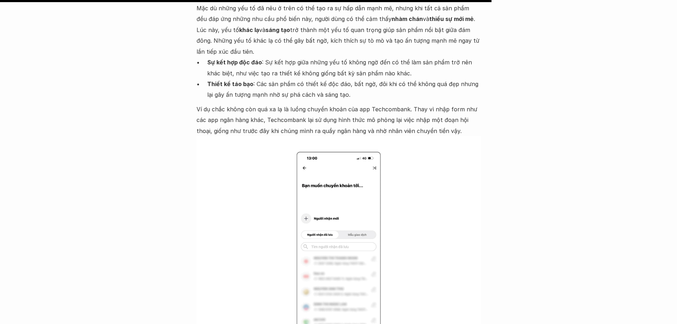
drag, startPoint x: 400, startPoint y: 280, endPoint x: 404, endPoint y: 280, distance: 4.6
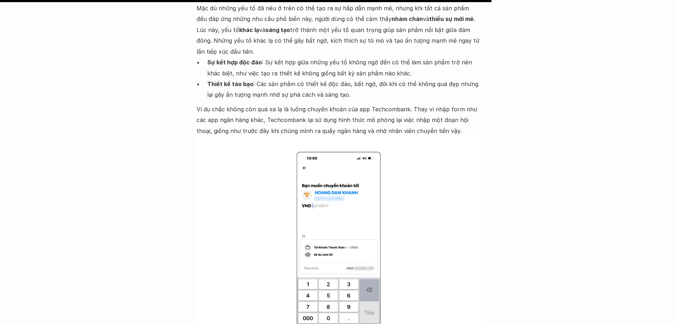
click at [401, 280] on img at bounding box center [339, 242] width 284 height 213
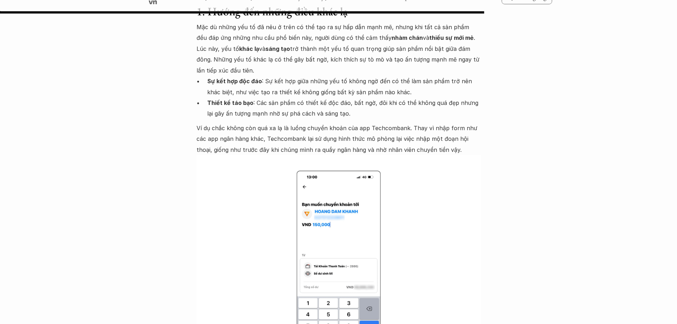
scroll to position [2276, 0]
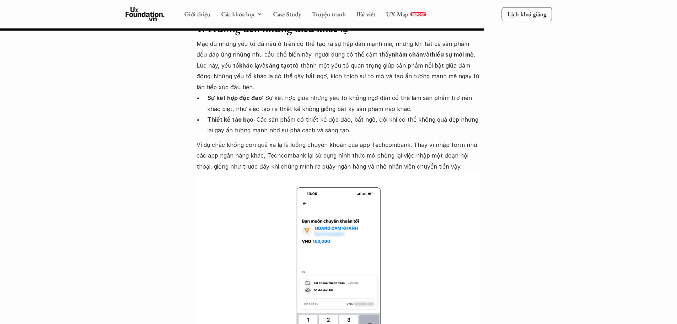
drag, startPoint x: 0, startPoint y: 164, endPoint x: 168, endPoint y: 206, distance: 173.3
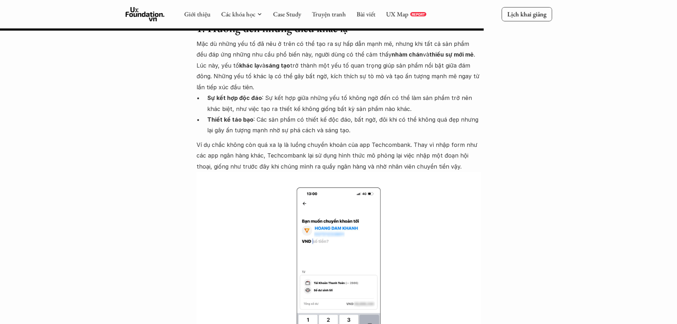
drag, startPoint x: 18, startPoint y: 160, endPoint x: 146, endPoint y: 135, distance: 130.5
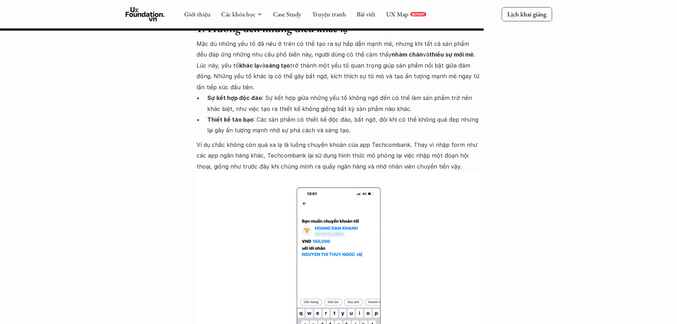
drag, startPoint x: 78, startPoint y: 89, endPoint x: 0, endPoint y: 60, distance: 83.0
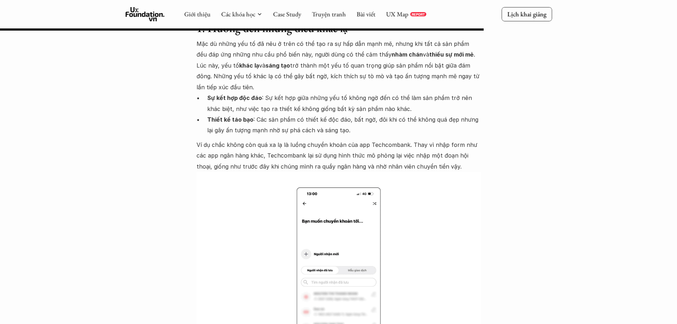
drag, startPoint x: 0, startPoint y: 57, endPoint x: 0, endPoint y: 11, distance: 45.9
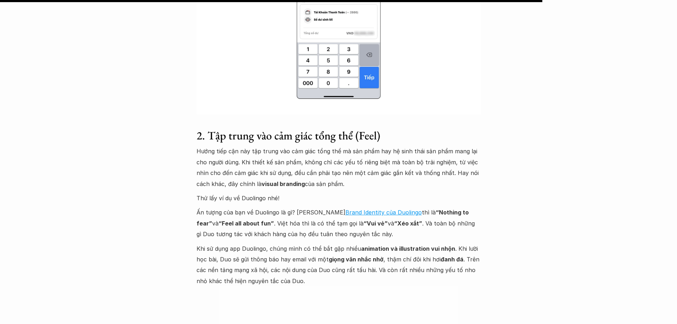
scroll to position [2560, 0]
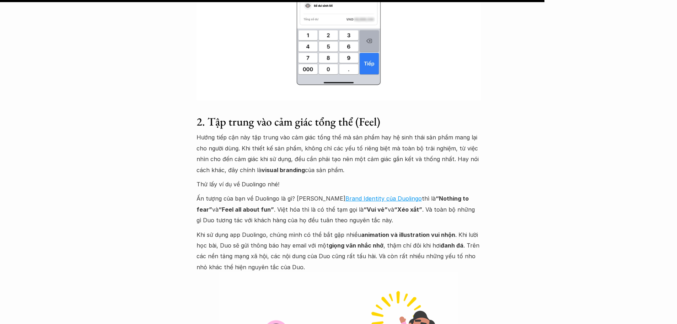
click at [349, 193] on p "Ấn tượng của bạn về Duolingo là gì? Theo Brand Identity của Duolingo thì là “No…" at bounding box center [339, 209] width 284 height 32
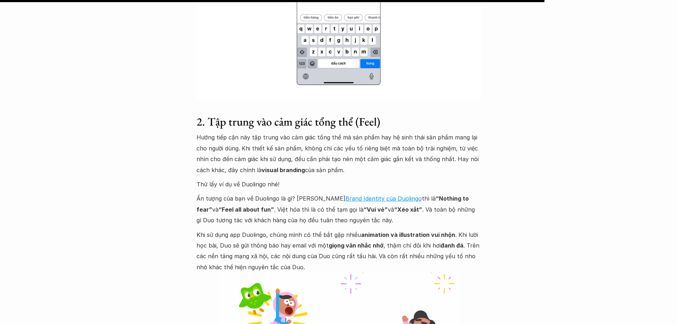
click at [342, 193] on p "Ấn tượng của bạn về Duolingo là gì? Theo Brand Identity của Duolingo thì là “No…" at bounding box center [339, 209] width 284 height 32
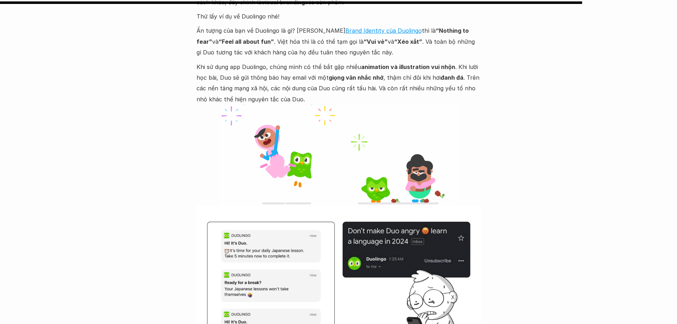
scroll to position [2738, 0]
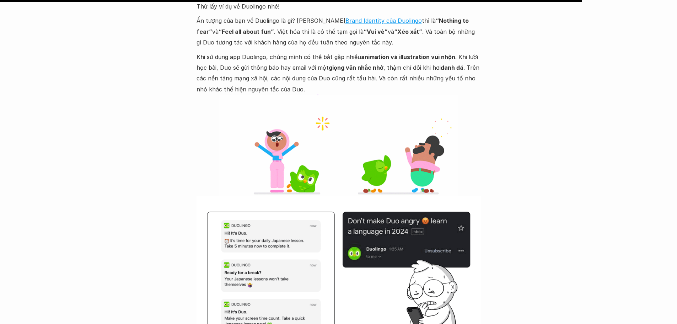
click at [336, 196] on img at bounding box center [339, 276] width 284 height 160
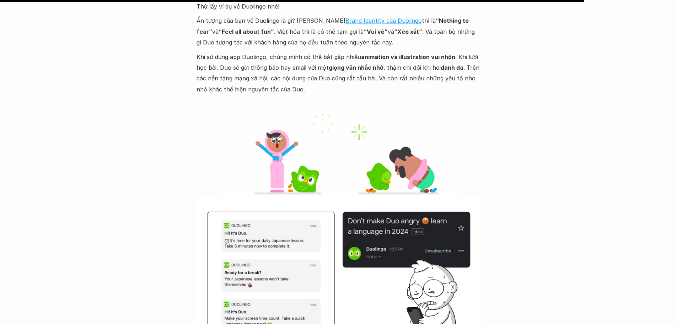
scroll to position [2773, 0]
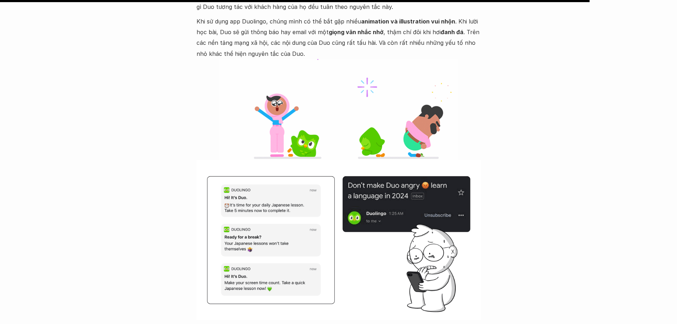
click at [335, 170] on img at bounding box center [339, 240] width 284 height 160
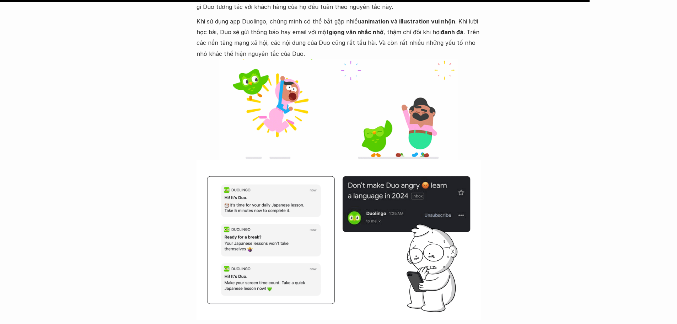
drag, startPoint x: 218, startPoint y: 154, endPoint x: 340, endPoint y: 225, distance: 140.7
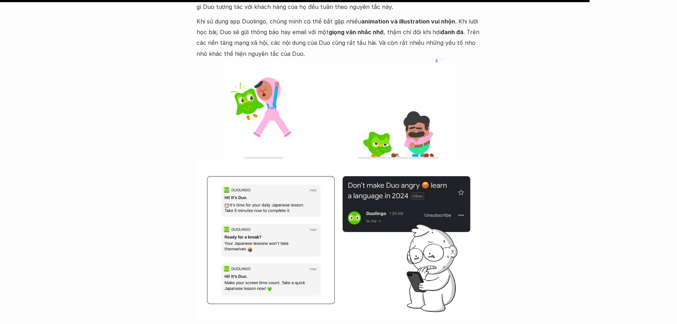
click at [338, 224] on img at bounding box center [339, 240] width 284 height 160
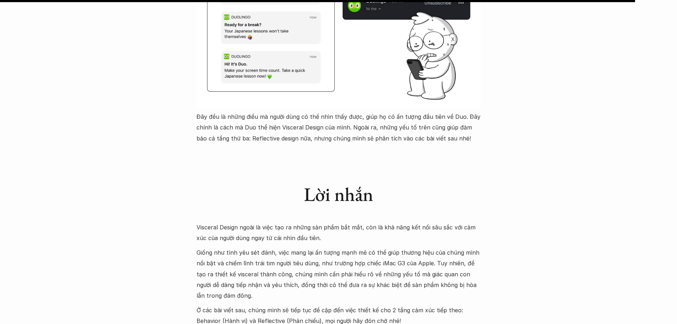
scroll to position [2987, 0]
click at [335, 221] on p "Visceral Design ngoài là việc tạo ra những sản phẩm bắt mắt, còn là khả năng kế…" at bounding box center [339, 232] width 284 height 22
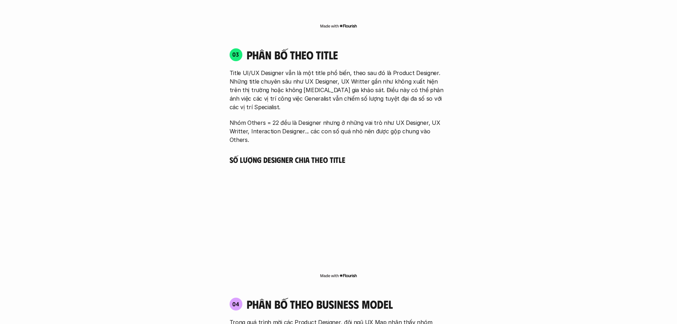
scroll to position [1091, 0]
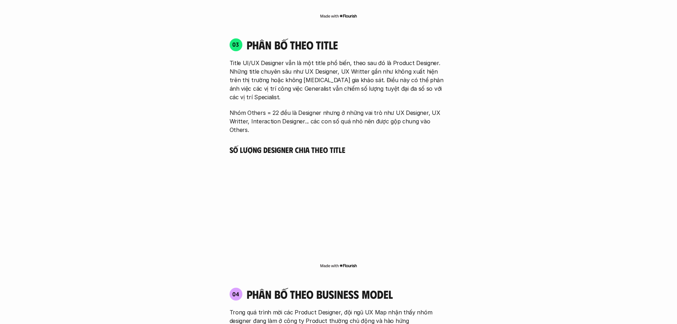
click at [7, 173] on div "Đối tượng khảo sát Product Designer là cách gọi chung để chỉ những người đang l…" at bounding box center [338, 97] width 677 height 1728
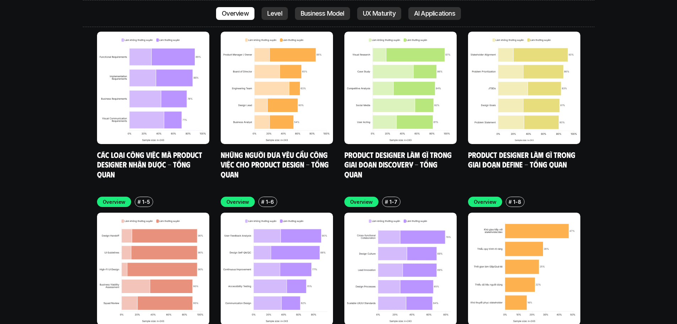
scroll to position [2228, 0]
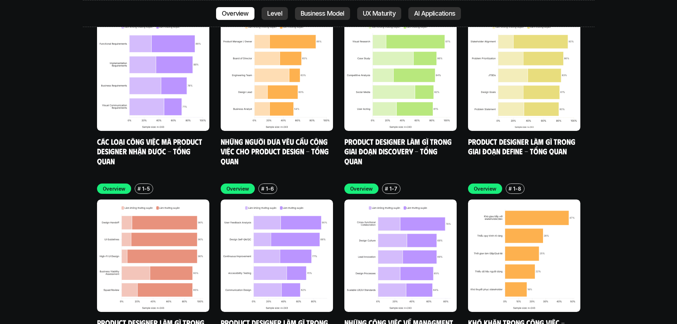
click at [253, 2] on div "Overview Level Business Model UX Maturity AI Applications" at bounding box center [339, 13] width 512 height 27
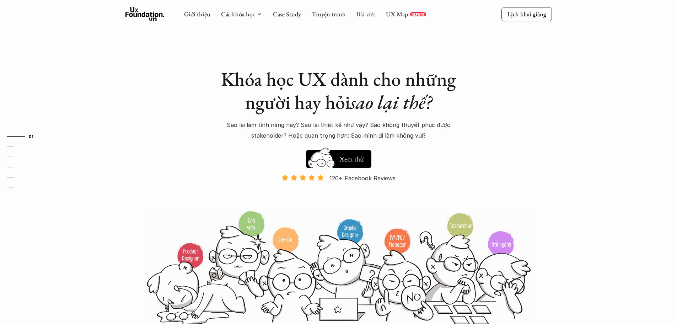
click at [368, 14] on link "Bài viết" at bounding box center [366, 14] width 19 height 8
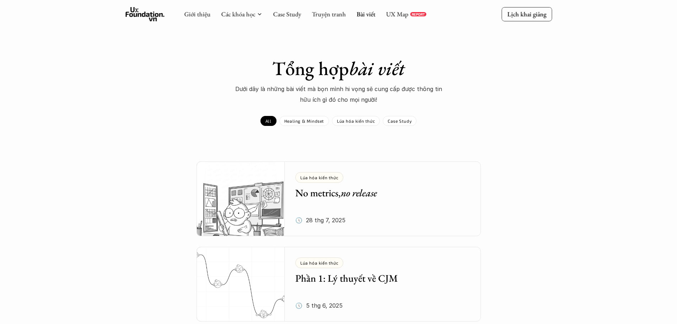
drag, startPoint x: 27, startPoint y: 90, endPoint x: 181, endPoint y: 98, distance: 153.4
click at [28, 91] on div "Tổng hợp bài viết Dưới dây là những bài viết mà bọn mình hi vọng sẽ cung cấp đư…" at bounding box center [338, 81] width 677 height 48
click at [399, 124] on div "Case Study" at bounding box center [400, 121] width 34 height 10
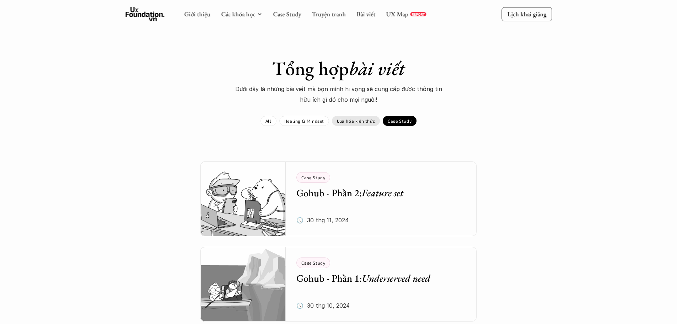
click at [350, 124] on div "Lúa hóa kiến thức" at bounding box center [356, 121] width 48 height 10
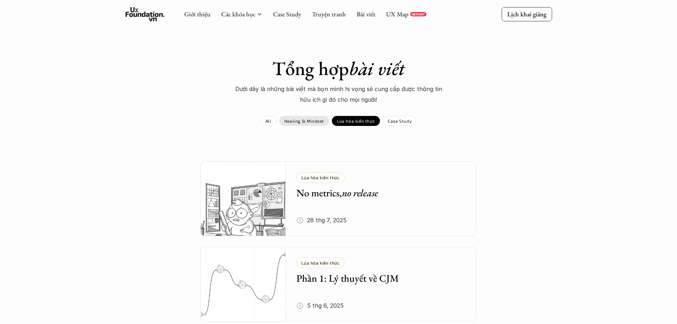
click at [319, 121] on p "Healing & Mindset" at bounding box center [304, 120] width 40 height 5
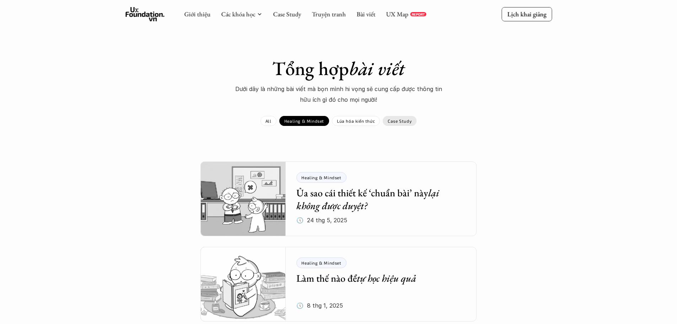
click at [387, 119] on div "Case Study" at bounding box center [400, 121] width 34 height 10
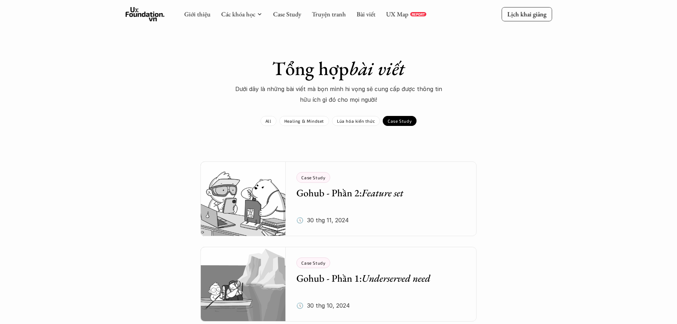
click at [368, 268] on div "Case Study Gohub - Phần 1: Underserved need" at bounding box center [376, 270] width 159 height 27
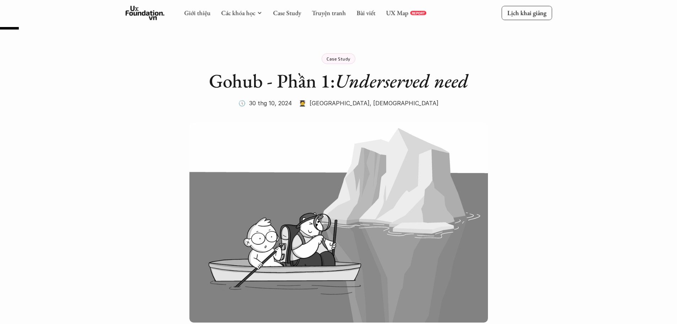
scroll to position [249, 0]
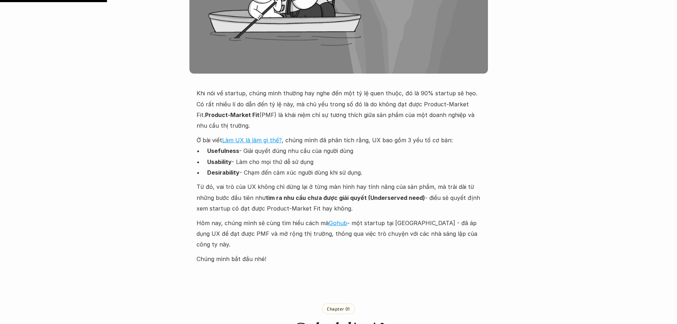
click at [476, 236] on p "Hôm nay, chúng mình sẽ cùng tìm hiểu cách mà Gohub - một startup tại [GEOGRAPHI…" at bounding box center [339, 234] width 284 height 32
click at [464, 230] on p "Hôm nay, chúng mình sẽ cùng tìm hiểu cách mà Gohub - một startup tại [GEOGRAPHI…" at bounding box center [339, 234] width 284 height 32
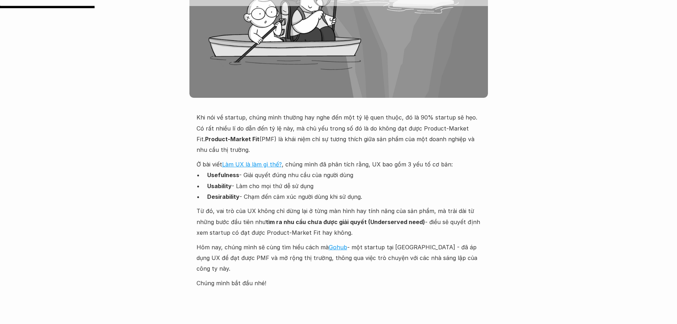
scroll to position [213, 0]
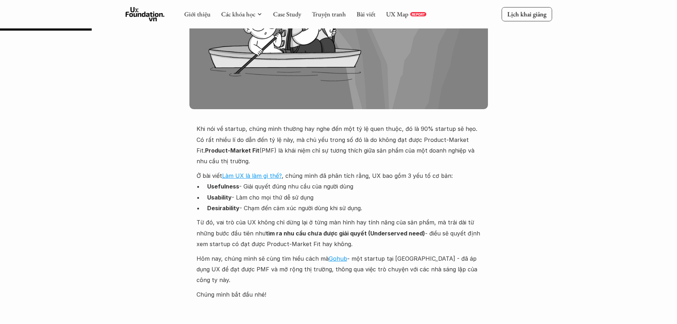
drag, startPoint x: 0, startPoint y: 159, endPoint x: 15, endPoint y: 163, distance: 15.9
click at [307, 160] on p "Khi nói về startup, chúng mình thường hay nghe đến một tỷ lệ quen thuộc, đó là …" at bounding box center [339, 144] width 284 height 43
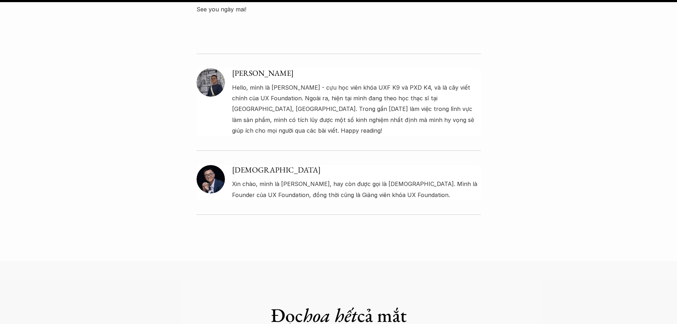
scroll to position [1742, 0]
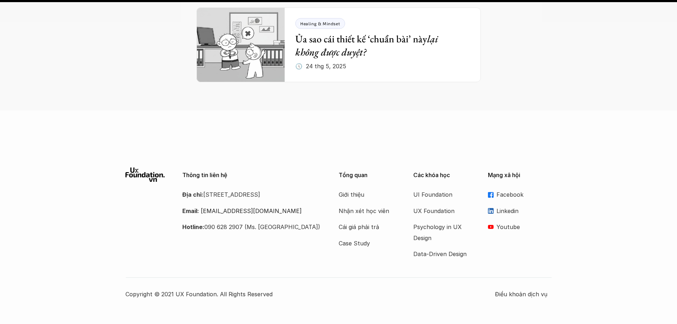
scroll to position [2237, 0]
click at [531, 196] on div "Facebook Linkedin Youtube" at bounding box center [520, 210] width 64 height 43
drag, startPoint x: 0, startPoint y: 28, endPoint x: 0, endPoint y: 33, distance: 5.3
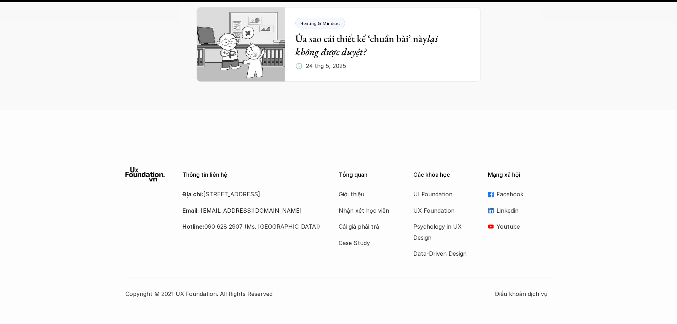
drag, startPoint x: 0, startPoint y: 33, endPoint x: 0, endPoint y: 27, distance: 6.4
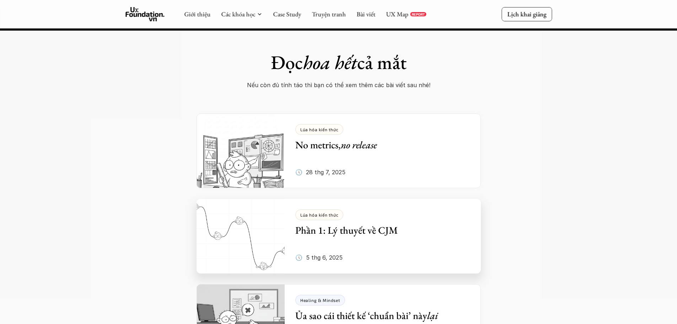
scroll to position [1952, 0]
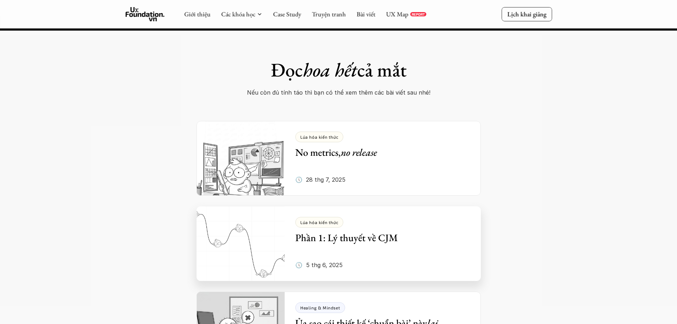
click at [285, 206] on link "Lúa hóa kiến thức Phần 1: Lý thuyết về CJM 🕔 [DATE]" at bounding box center [339, 243] width 284 height 75
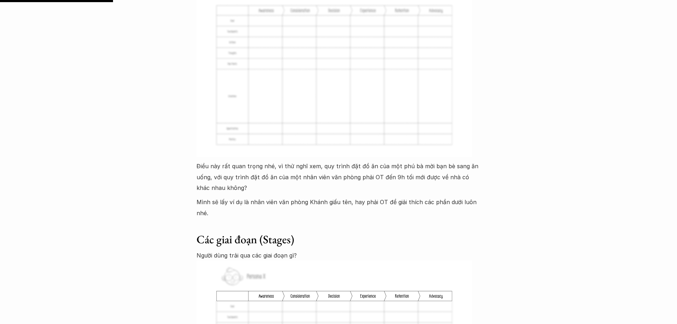
scroll to position [960, 0]
